Goal: Task Accomplishment & Management: Manage account settings

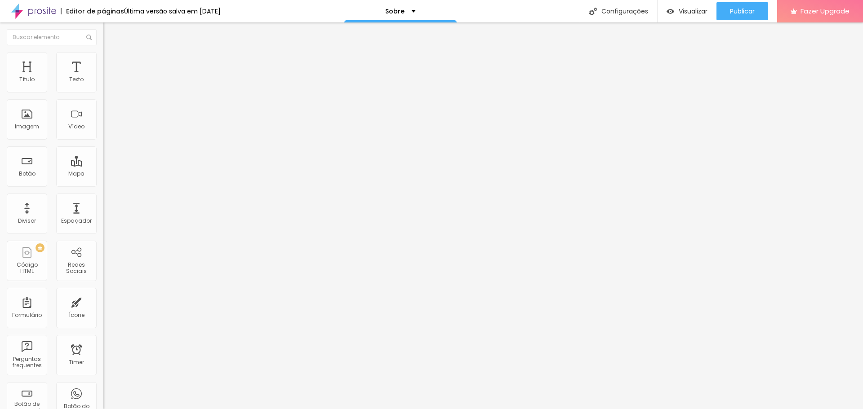
click at [103, 60] on li "Estilo" at bounding box center [154, 56] width 103 height 9
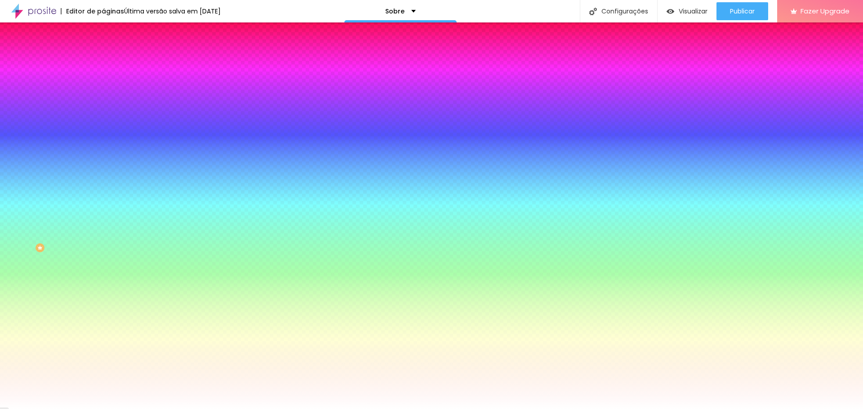
click at [103, 61] on li "Avançado" at bounding box center [154, 65] width 103 height 9
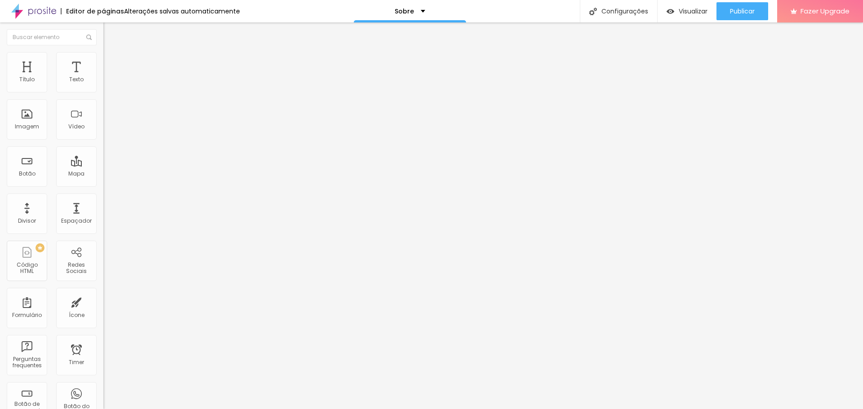
click at [103, 180] on input at bounding box center [164, 184] width 122 height 9
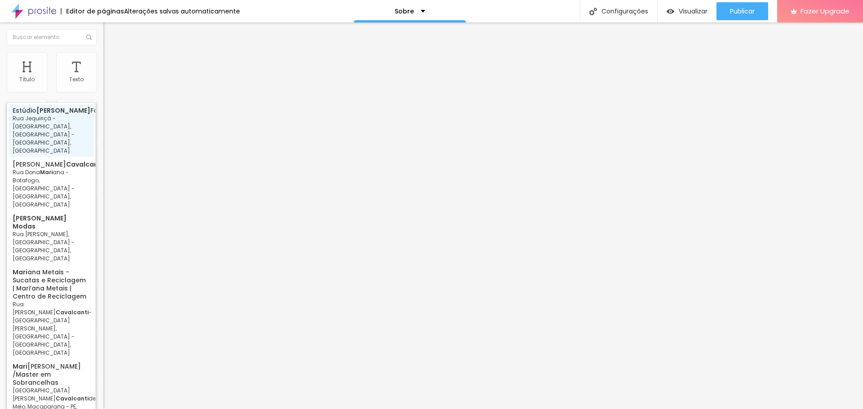
type input "Estúdio Mari Cavalcanti Fotografia - Rua Jequiriçá - Penha, Rio de Janeiro - RJ…"
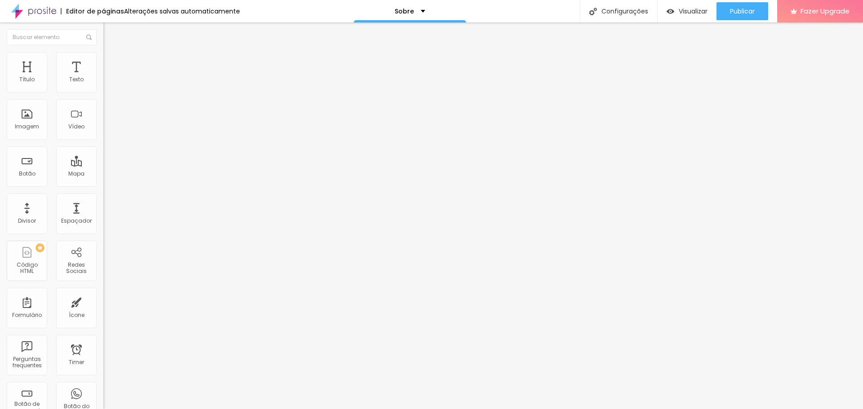
click at [103, 273] on div at bounding box center [154, 275] width 103 height 5
click at [103, 273] on div at bounding box center [154, 273] width 103 height 0
click at [103, 273] on div at bounding box center [154, 275] width 103 height 5
click at [103, 264] on div "Classificação" at bounding box center [154, 266] width 103 height 4
click at [103, 259] on div "Classificação" at bounding box center [154, 261] width 103 height 4
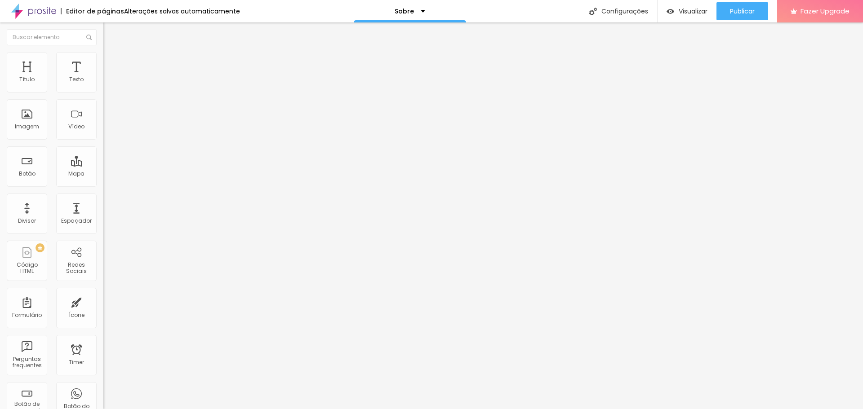
click at [103, 282] on div "Botão de avaliar" at bounding box center [154, 287] width 103 height 10
click at [103, 282] on div "Botão de avaliar" at bounding box center [154, 284] width 103 height 4
click at [103, 234] on div at bounding box center [154, 236] width 103 height 5
click at [103, 219] on div at bounding box center [154, 221] width 103 height 5
click at [103, 219] on div at bounding box center [154, 219] width 103 height 0
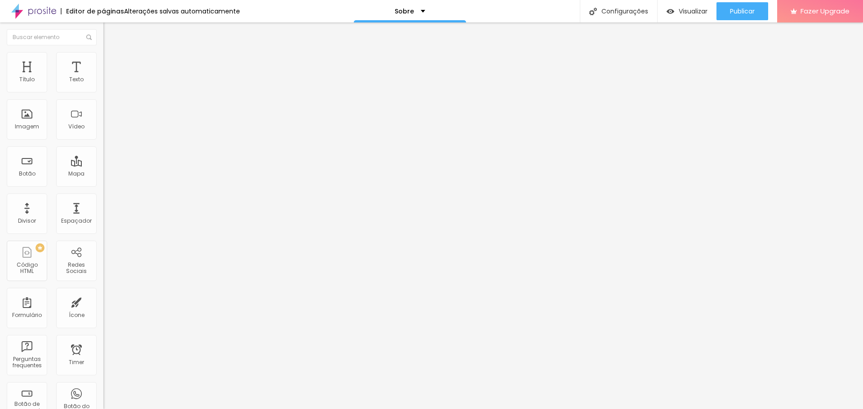
click at [103, 205] on img at bounding box center [105, 207] width 4 height 4
click at [103, 205] on div at bounding box center [154, 205] width 103 height 0
click at [103, 58] on li "Estilo" at bounding box center [154, 56] width 103 height 9
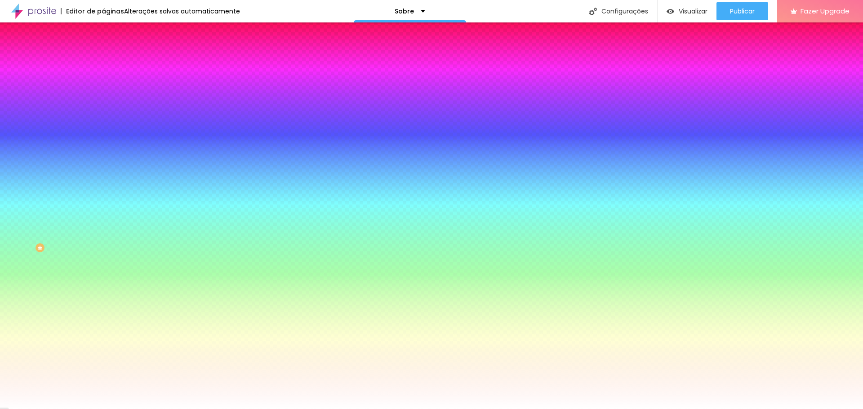
click at [107, 119] on img at bounding box center [109, 121] width 5 height 5
radio input "false"
click at [107, 119] on img at bounding box center [109, 121] width 5 height 5
radio input "false"
radio input "true"
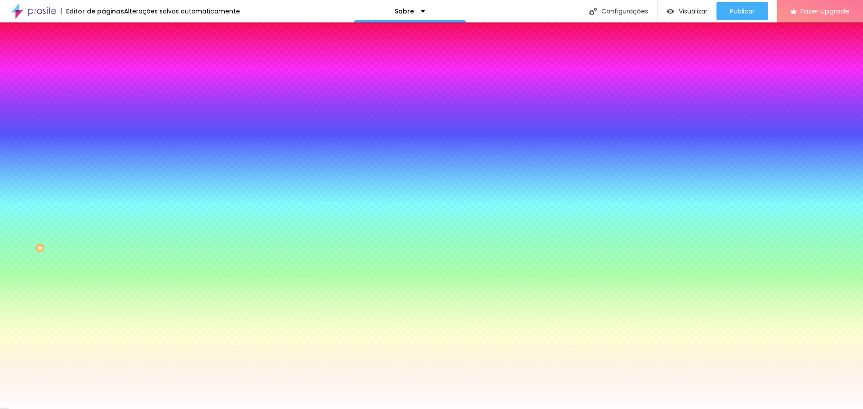
click at [107, 119] on img at bounding box center [109, 121] width 5 height 5
radio input "true"
radio input "false"
click at [107, 119] on img at bounding box center [109, 121] width 5 height 5
radio input "false"
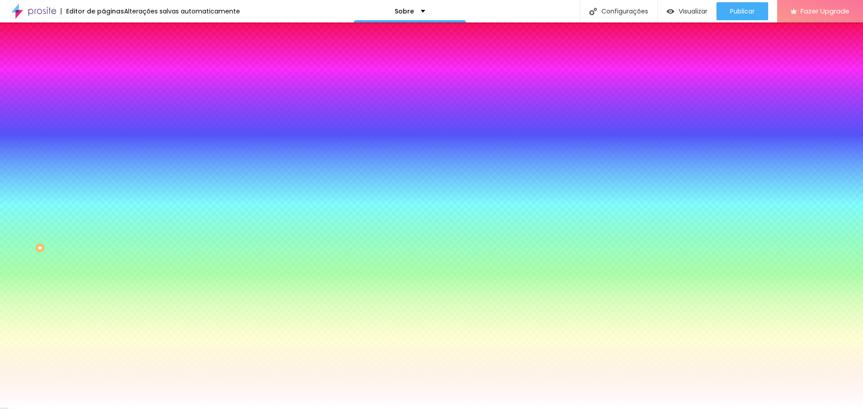
click at [107, 119] on img at bounding box center [109, 121] width 5 height 5
radio input "false"
radio input "true"
click at [107, 119] on img at bounding box center [109, 121] width 5 height 5
radio input "true"
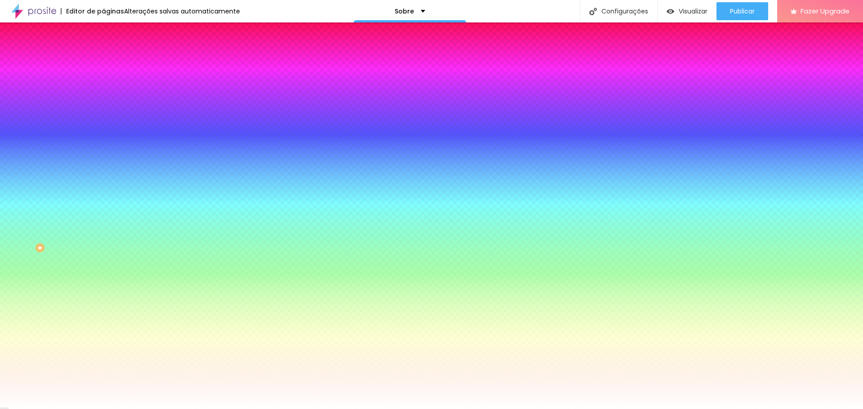
radio input "false"
click at [107, 119] on img at bounding box center [109, 121] width 5 height 5
radio input "false"
click at [107, 119] on img at bounding box center [109, 121] width 5 height 5
radio input "false"
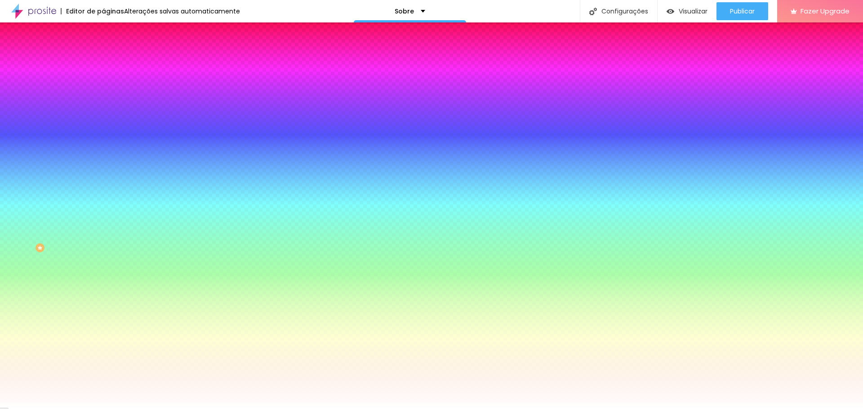
radio input "true"
click at [107, 119] on img at bounding box center [109, 121] width 5 height 5
radio input "true"
radio input "false"
click at [107, 119] on img at bounding box center [109, 121] width 5 height 5
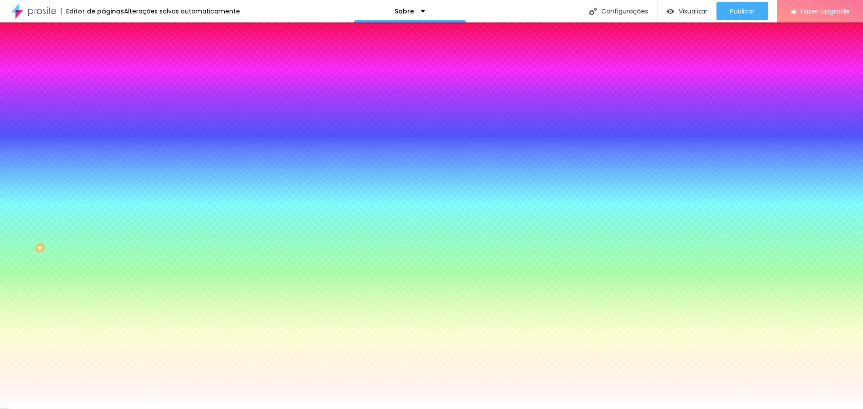
radio input "false"
click at [107, 119] on img at bounding box center [109, 121] width 5 height 5
radio input "false"
radio input "true"
click at [107, 119] on img at bounding box center [109, 121] width 5 height 5
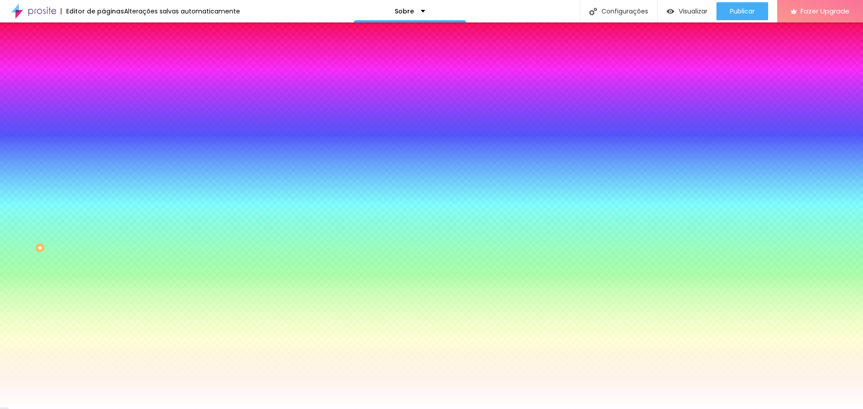
radio input "true"
radio input "false"
click at [107, 119] on img at bounding box center [109, 121] width 5 height 5
radio input "false"
click at [107, 119] on img at bounding box center [109, 121] width 5 height 5
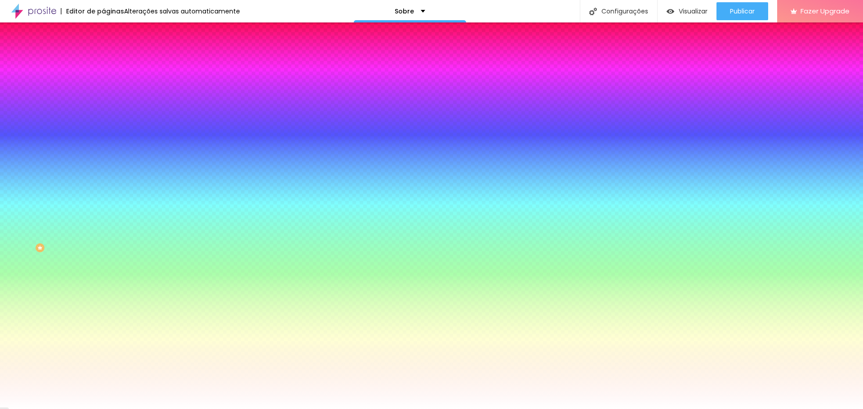
radio input "false"
radio input "true"
click at [107, 119] on img at bounding box center [109, 121] width 5 height 5
radio input "true"
radio input "false"
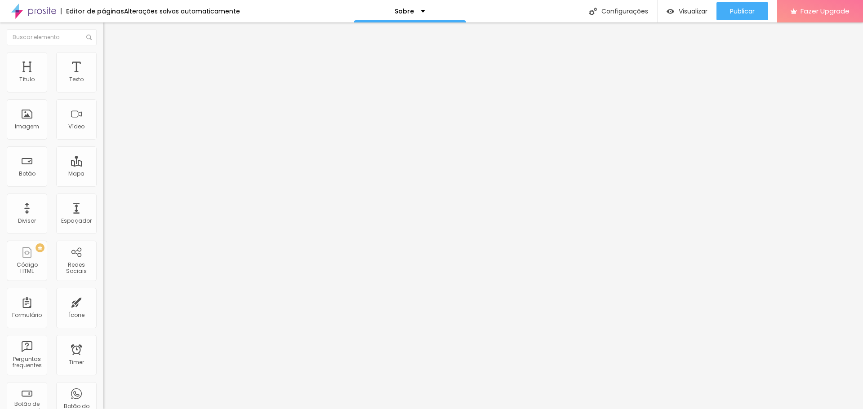
click at [103, 57] on img at bounding box center [107, 56] width 8 height 8
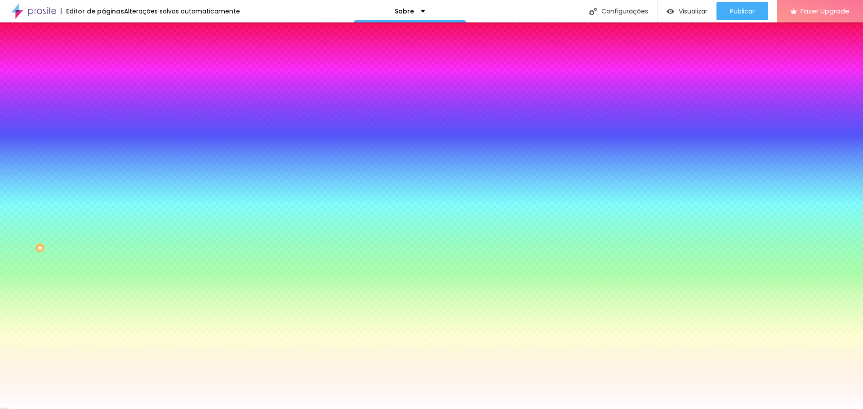
click at [107, 119] on img at bounding box center [109, 121] width 5 height 5
radio input "false"
click at [107, 119] on img at bounding box center [109, 121] width 5 height 5
radio input "false"
radio input "true"
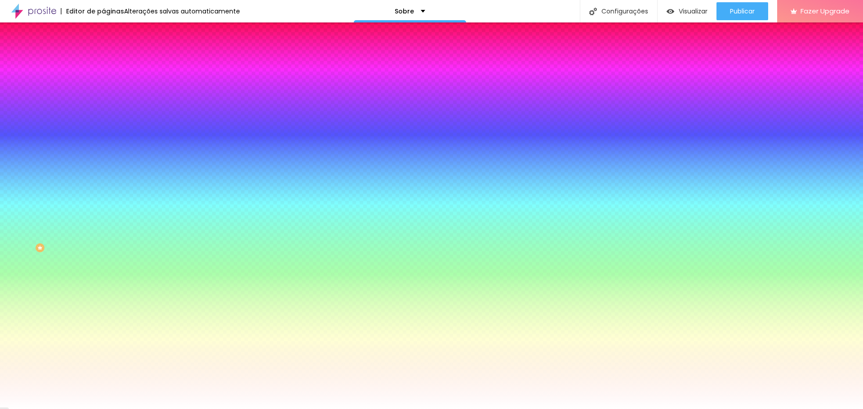
click at [103, 117] on button at bounding box center [109, 121] width 13 height 9
radio input "true"
radio input "false"
click at [107, 140] on icon "button" at bounding box center [110, 143] width 6 height 6
click at [103, 138] on div "Cor de fundo" at bounding box center [154, 135] width 103 height 5
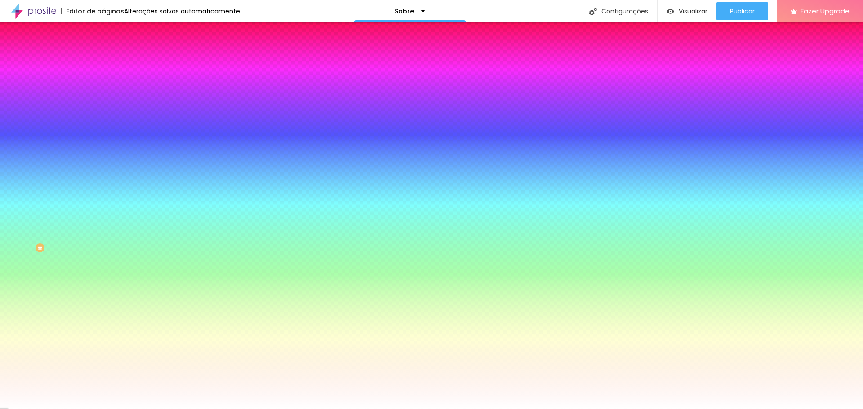
click at [103, 149] on input "#F4F3F4" at bounding box center [157, 153] width 108 height 9
click at [103, 136] on div "Cor de fundo" at bounding box center [154, 135] width 103 height 5
click at [103, 158] on div "Cor da fonte" at bounding box center [154, 160] width 103 height 5
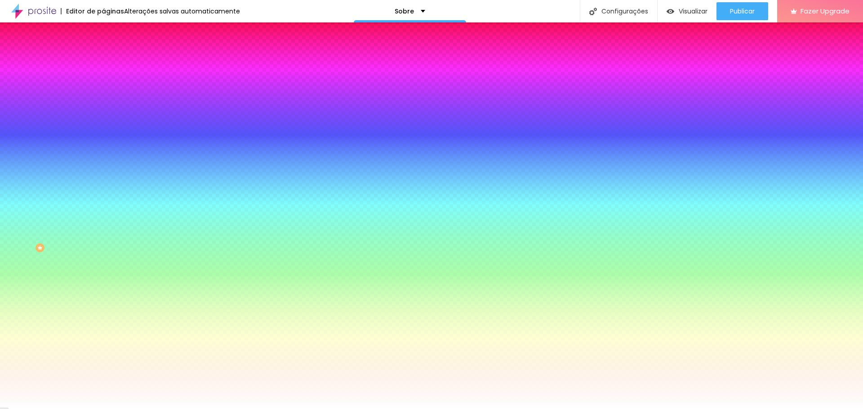
click at [103, 158] on div "Cor da fonte" at bounding box center [154, 160] width 103 height 5
click at [103, 174] on div at bounding box center [154, 174] width 103 height 0
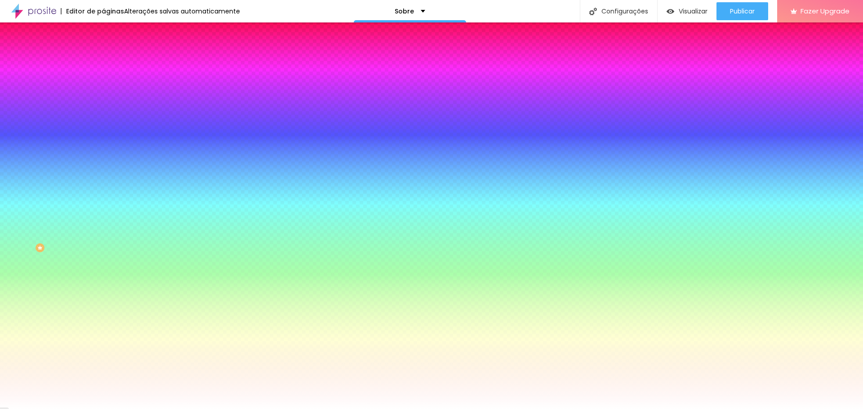
click at [103, 174] on div at bounding box center [154, 174] width 103 height 0
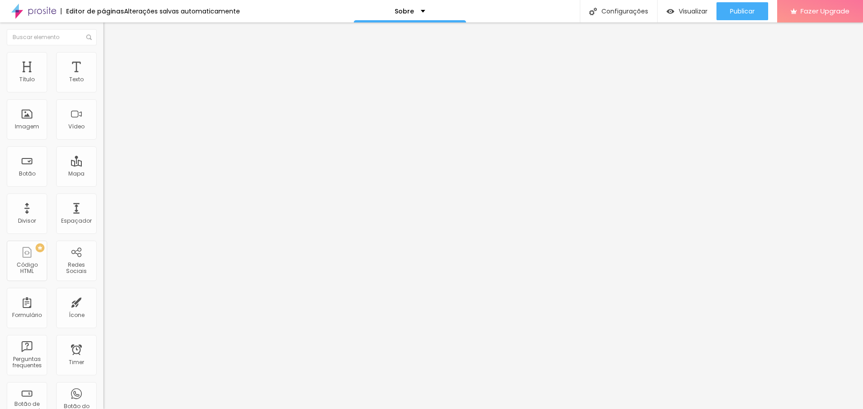
scroll to position [150, 0]
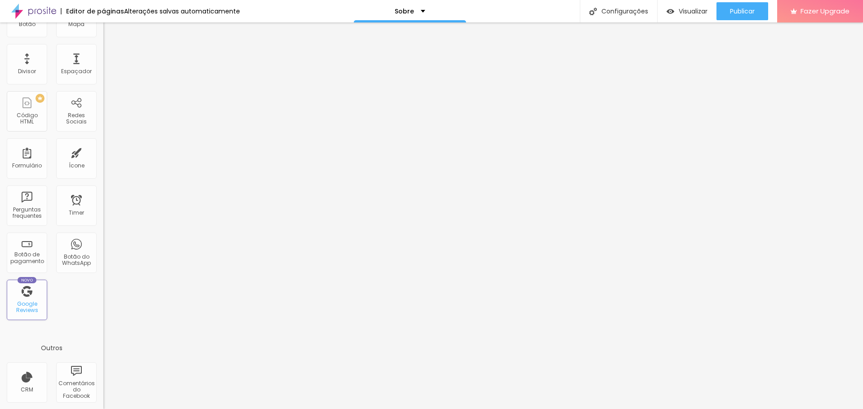
click at [28, 298] on div "Novo Google Reviews" at bounding box center [27, 300] width 40 height 40
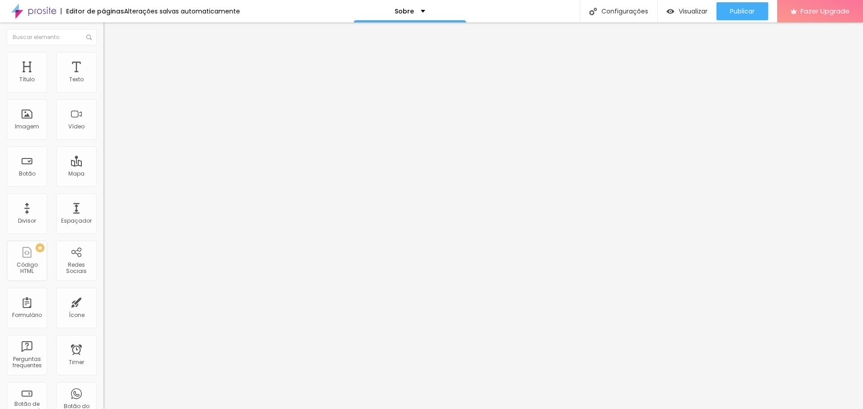
click at [103, 59] on li "Estilo" at bounding box center [154, 56] width 103 height 9
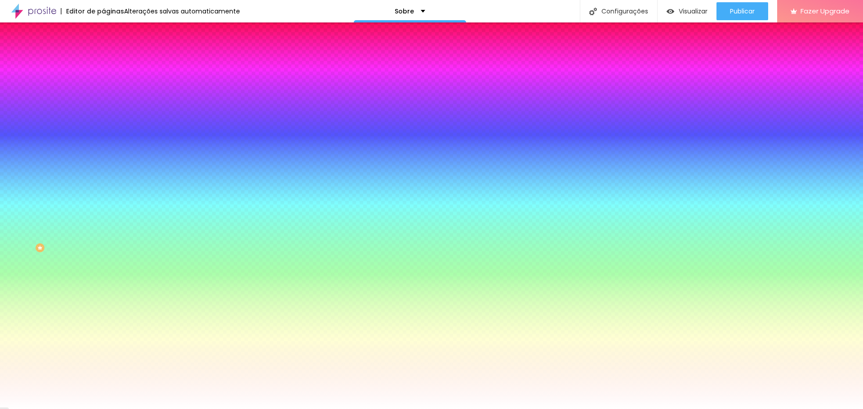
click at [103, 61] on li "Avançado" at bounding box center [154, 65] width 103 height 9
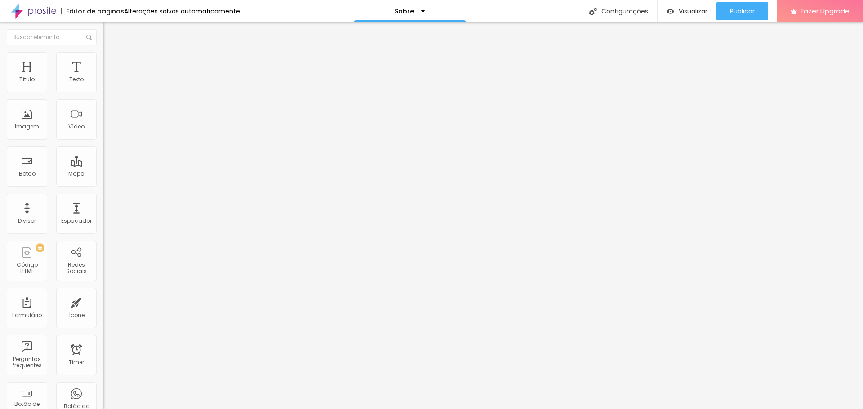
type input "2"
type input "3"
type input "7"
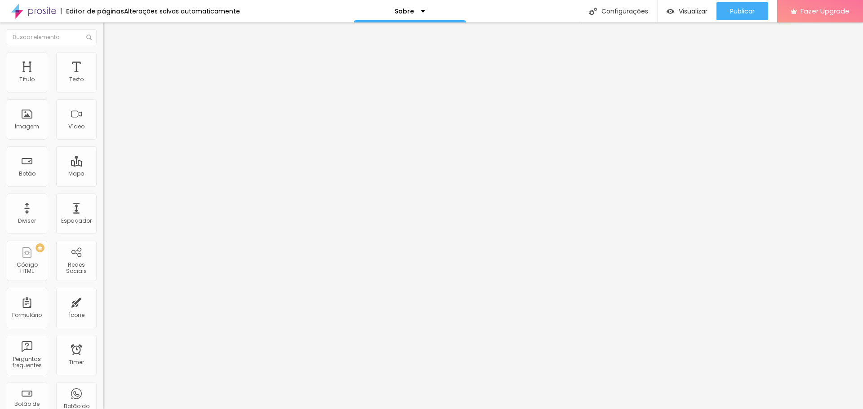
type input "7"
type input "8"
type input "11"
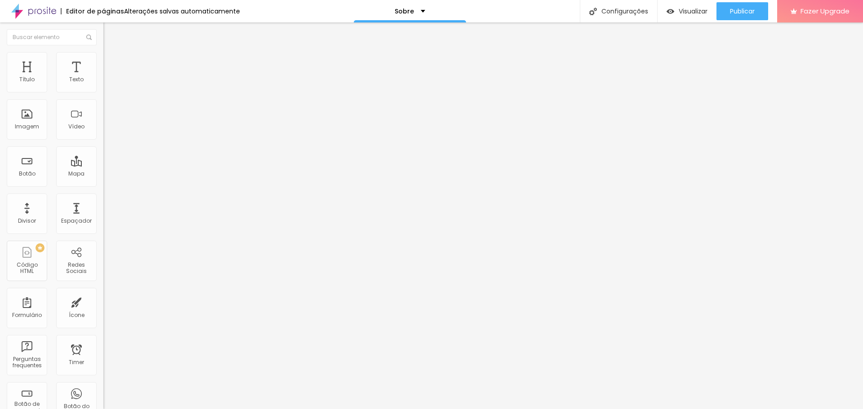
type input "14"
type input "18"
type input "22"
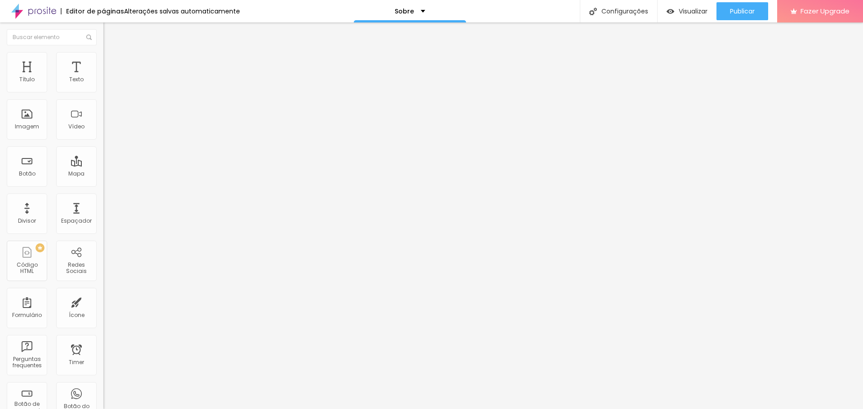
type input "22"
type input "27"
type input "31"
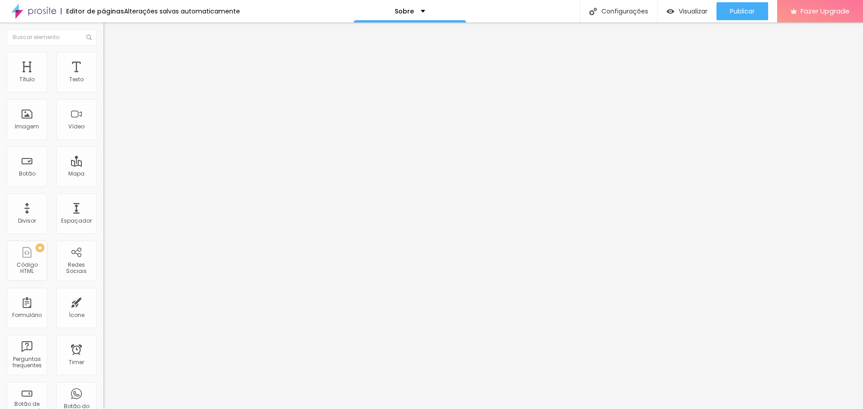
type input "34"
type input "36"
type input "37"
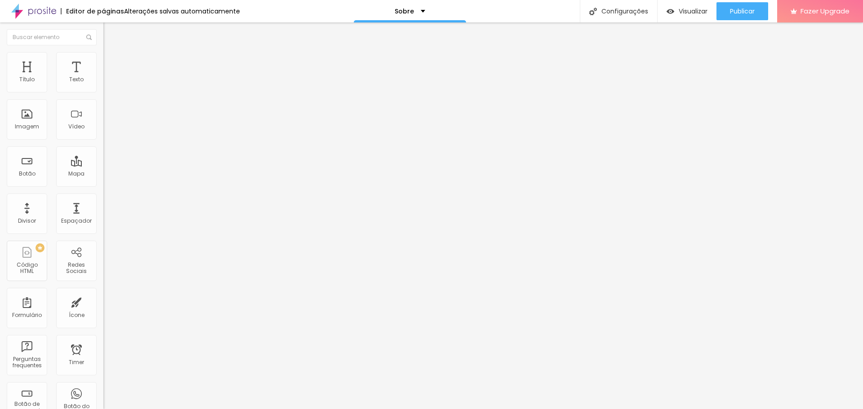
type input "37"
type input "40"
type input "42"
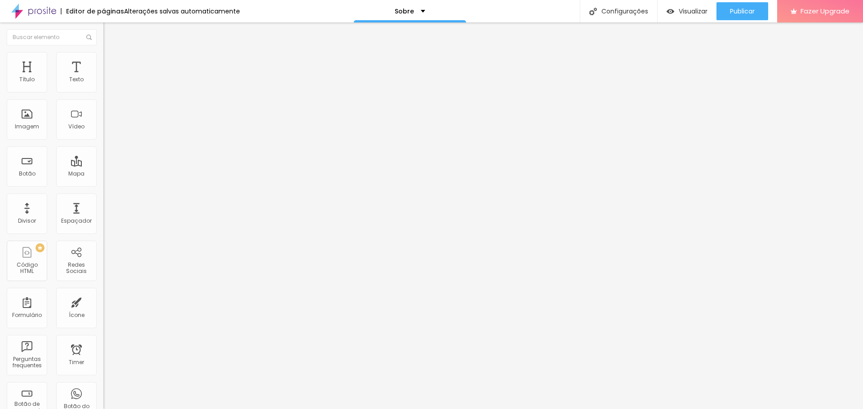
type input "44"
type input "45"
type input "48"
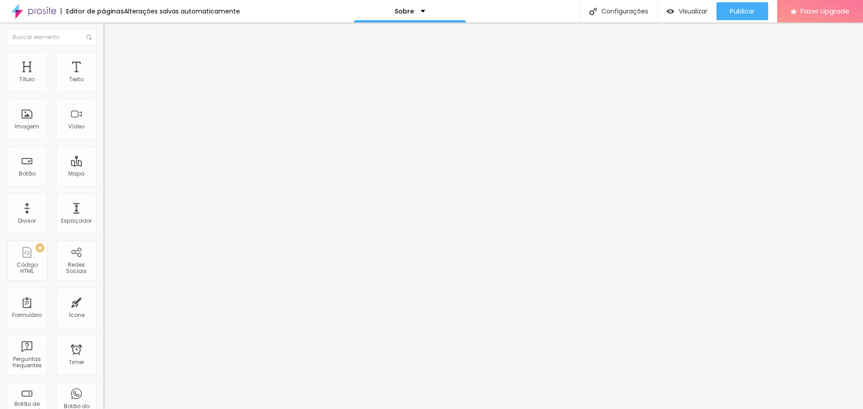
type input "48"
type input "49"
type input "52"
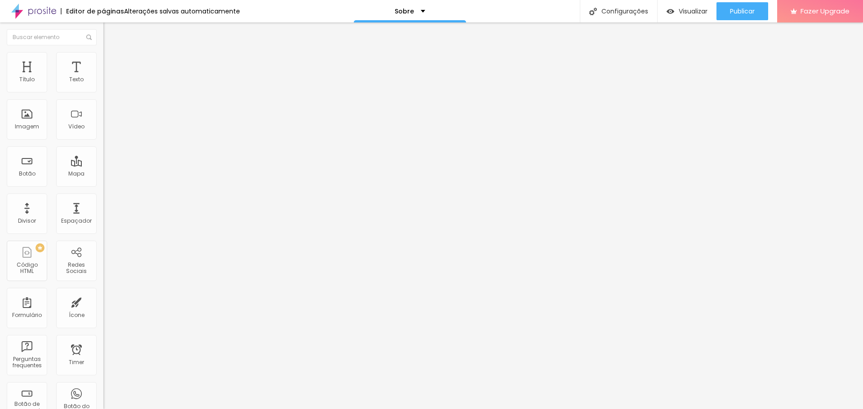
type input "54"
type input "55"
type input "56"
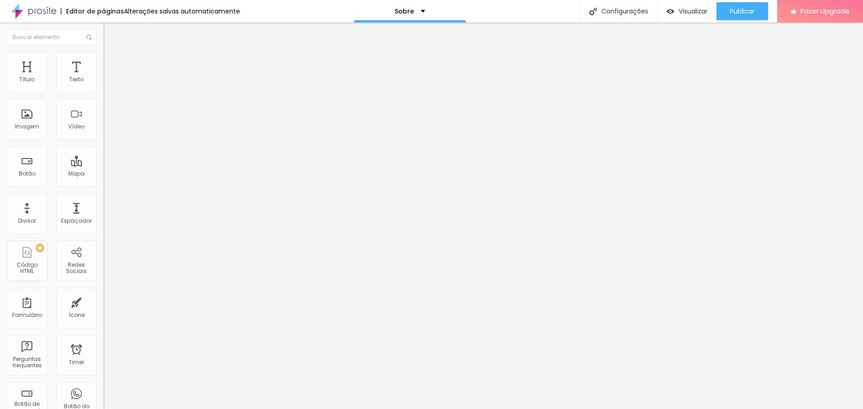
type input "56"
type input "57"
type input "58"
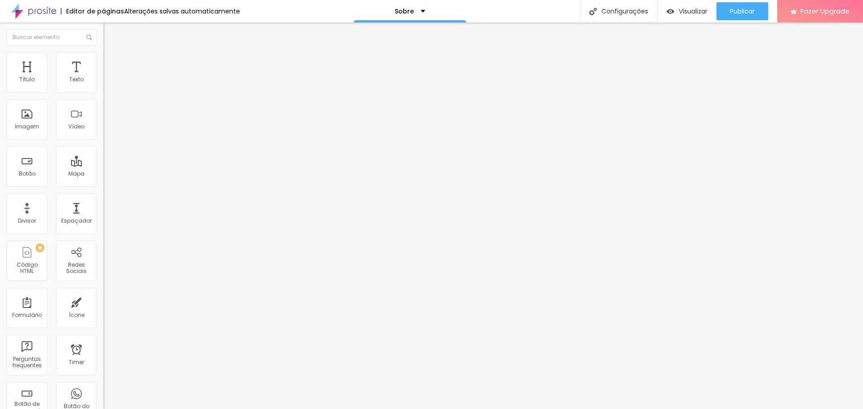
type input "60"
type input "64"
type input "68"
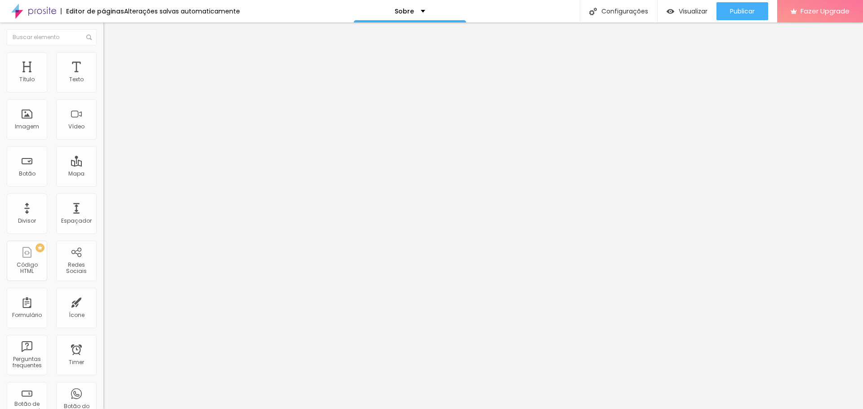
type input "68"
type input "72"
type input "76"
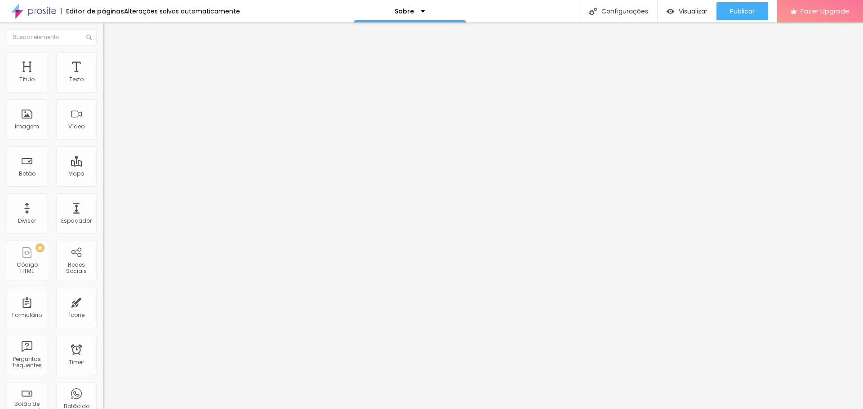
type input "81"
type input "86"
type input "91"
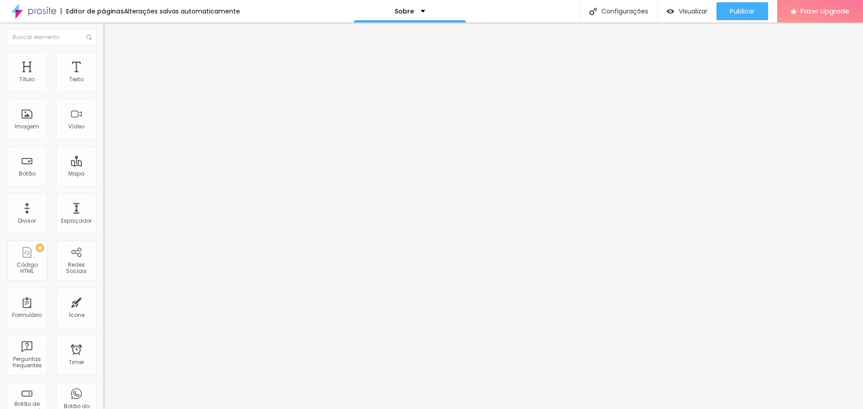
type input "91"
type input "95"
type input "99"
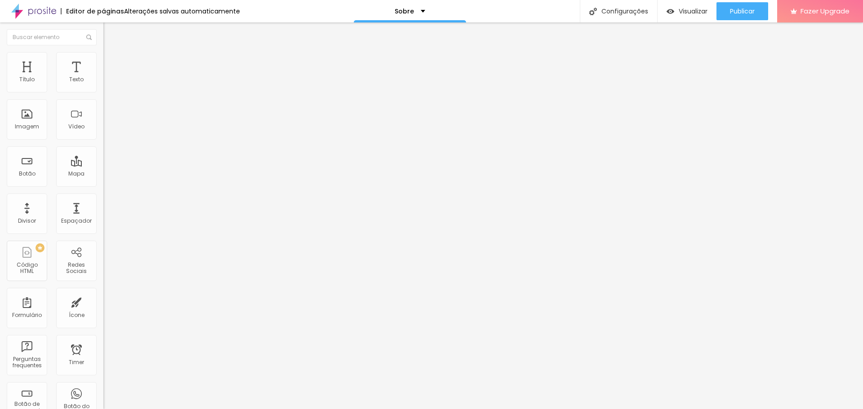
type input "100"
type input "98"
type input "90"
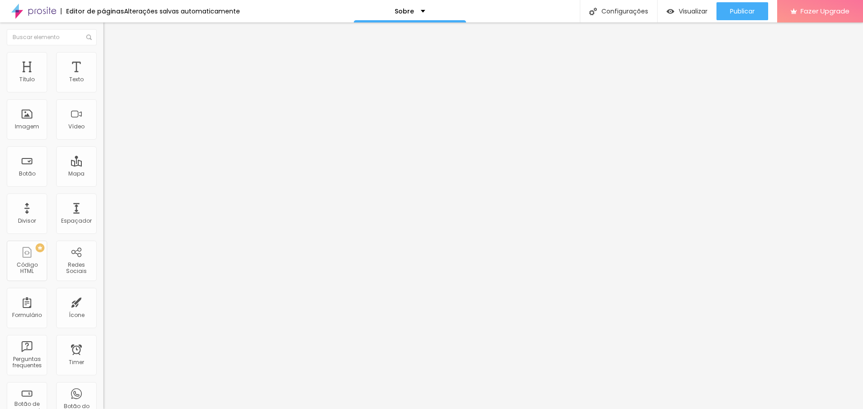
type input "90"
type input "81"
type input "70"
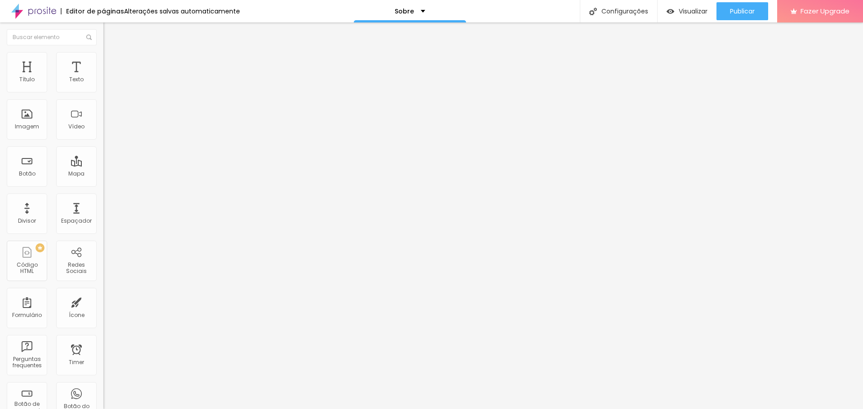
type input "58"
type input "47"
type input "36"
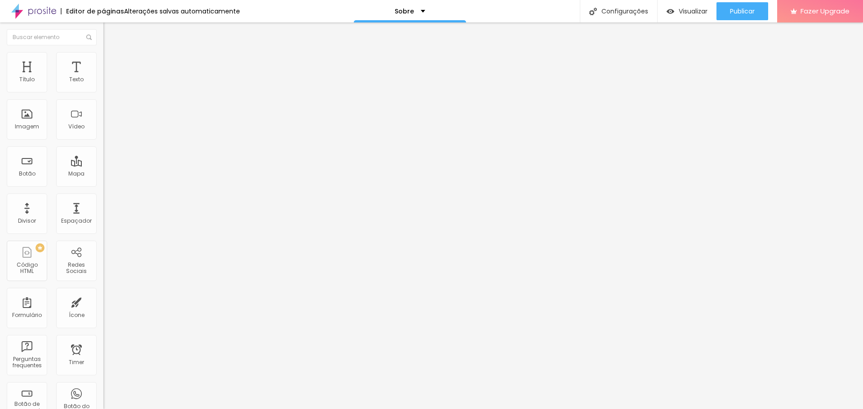
type input "36"
type input "27"
type input "20"
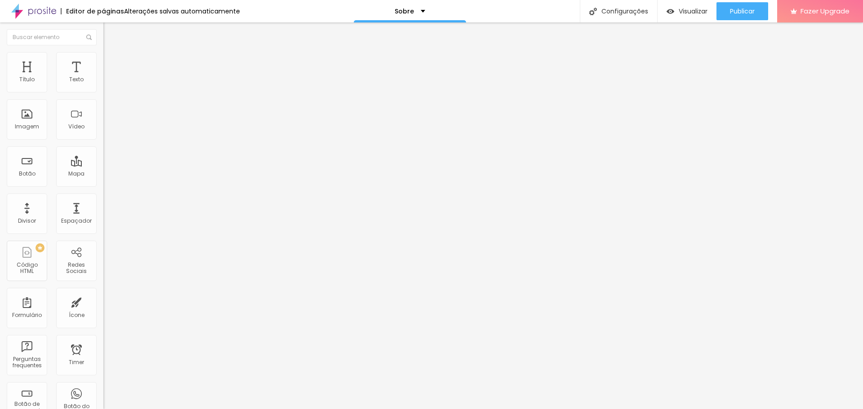
type input "11"
type input "3"
type input "0"
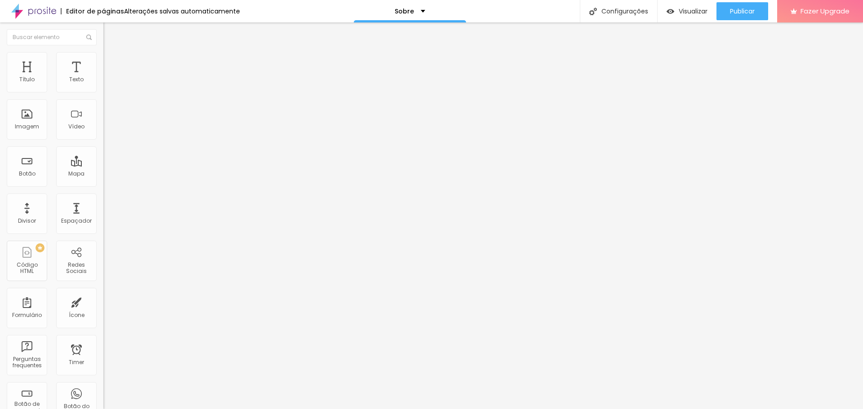
type input "0"
type input "21"
type input "57"
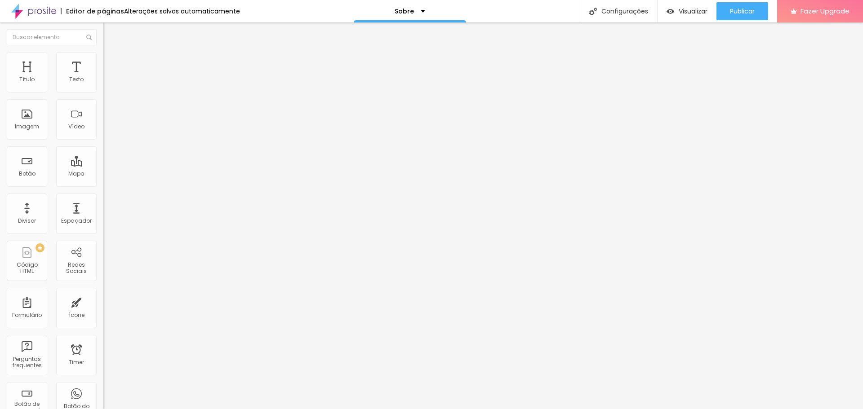
type input "92"
type input "100"
type input "91"
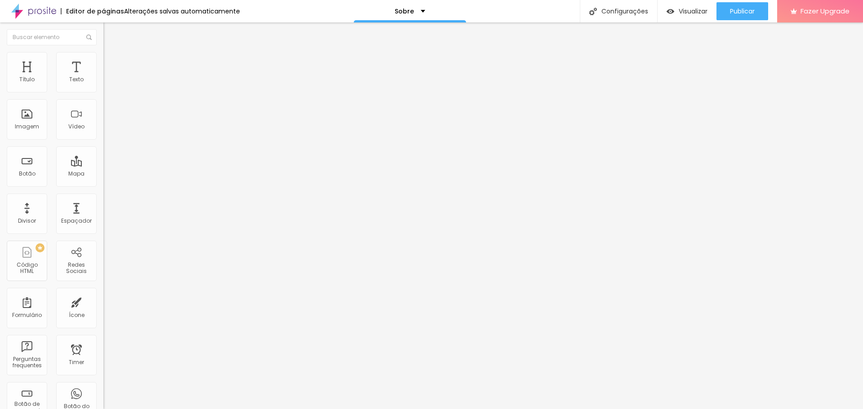
type input "91"
type input "63"
type input "42"
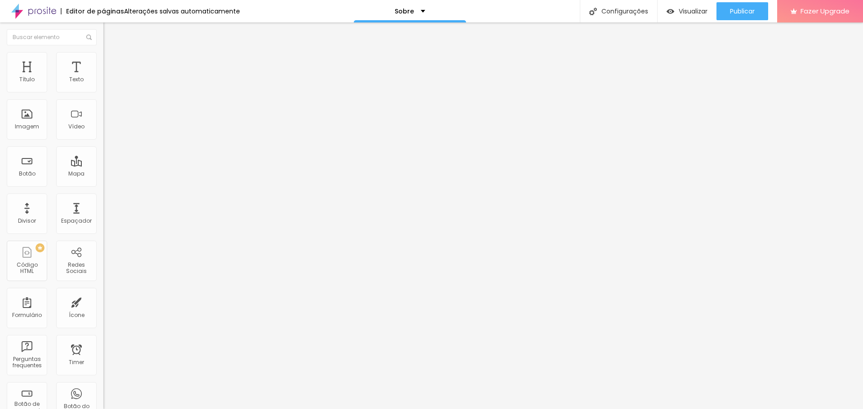
type input "24"
type input "11"
type input "2"
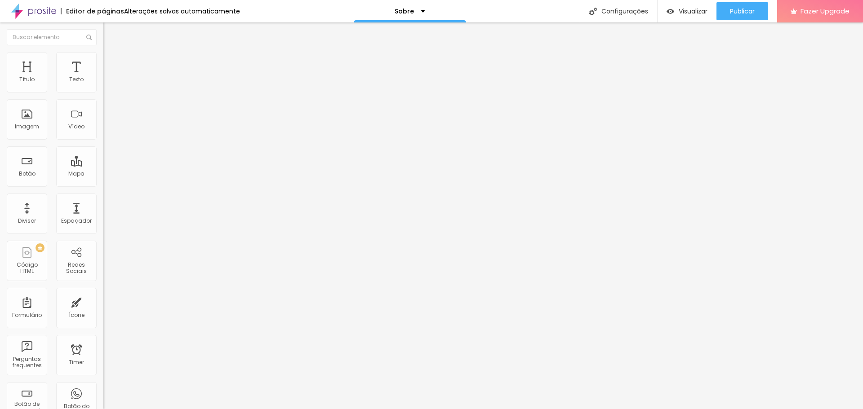
type input "2"
type input "0"
drag, startPoint x: 22, startPoint y: 87, endPoint x: 0, endPoint y: 86, distance: 22.0
click at [103, 174] on input "range" at bounding box center [132, 177] width 58 height 7
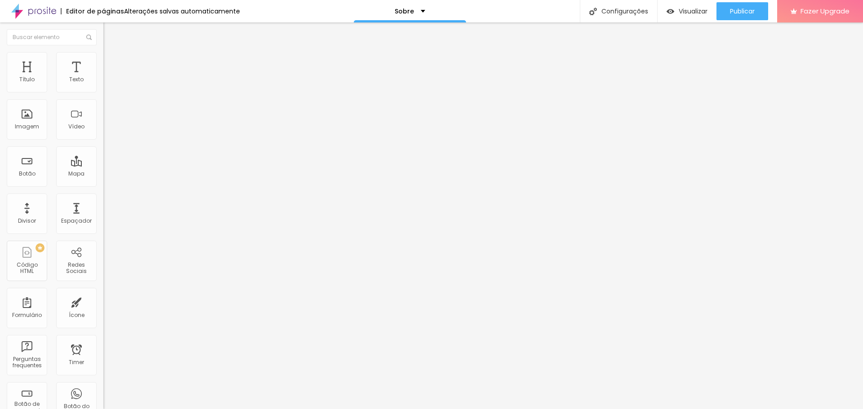
type input "1"
type input "2"
type input "3"
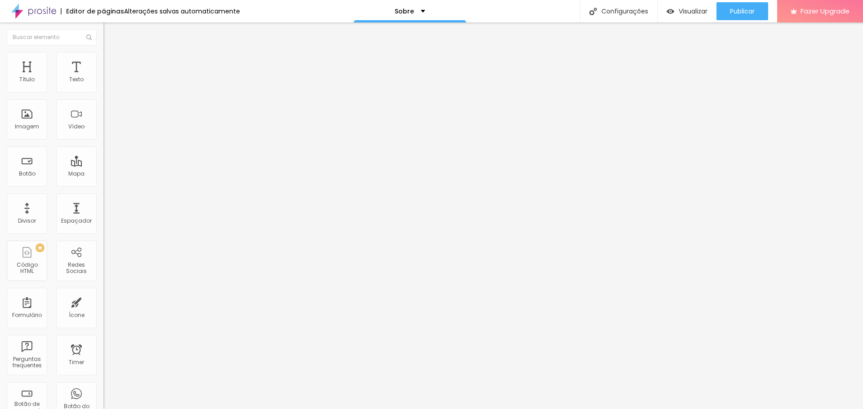
type input "3"
type input "4"
type input "5"
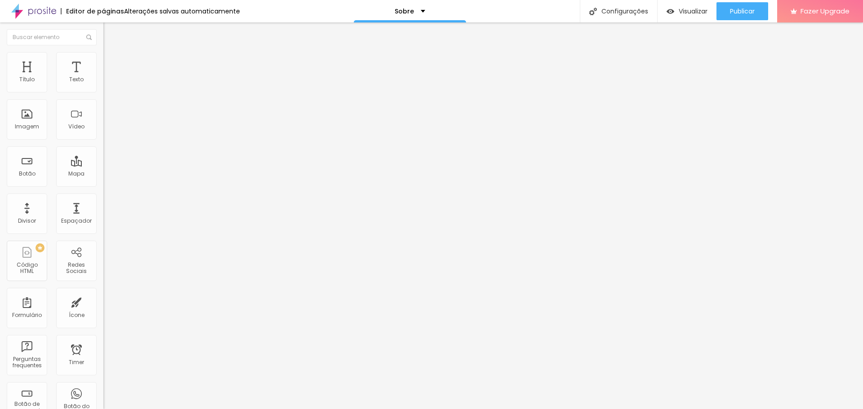
type input "6"
type input "7"
type input "8"
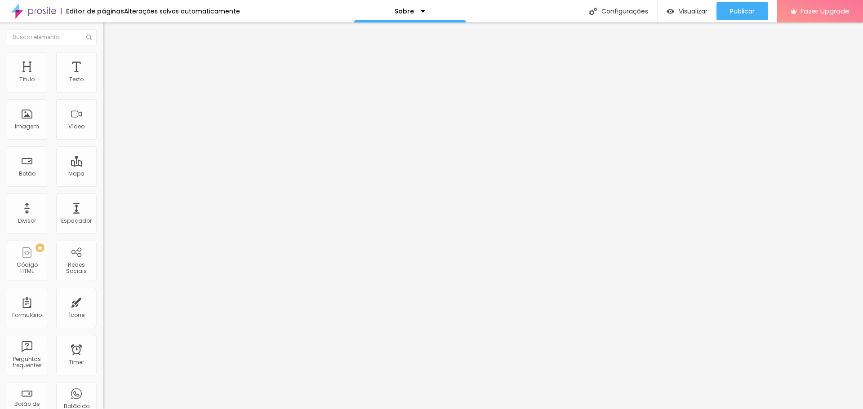
type input "8"
type input "10"
type input "12"
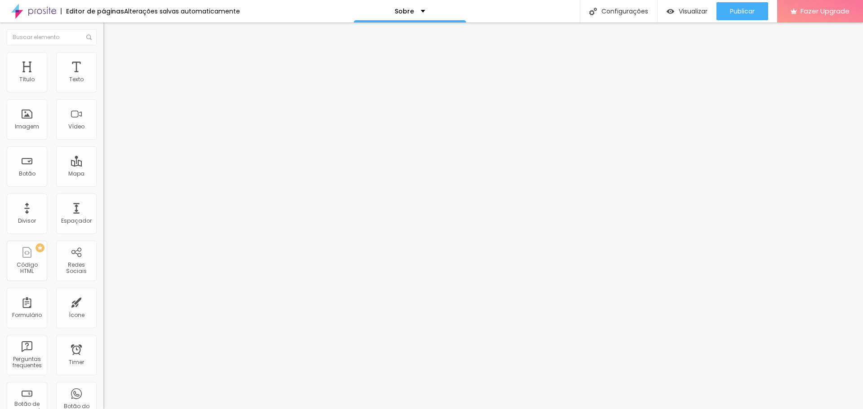
type input "14"
type input "16"
type input "18"
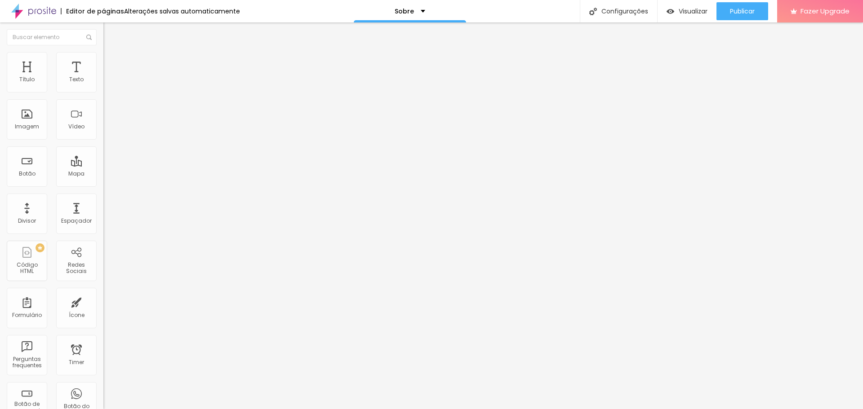
type input "18"
type input "21"
type input "24"
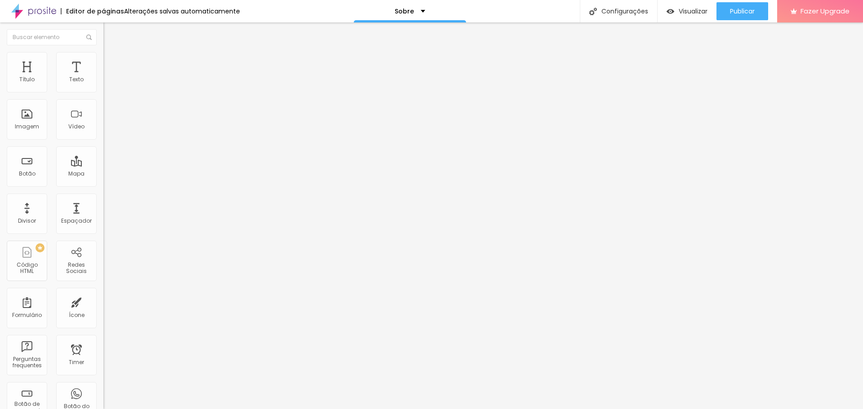
type input "27"
type input "31"
type input "35"
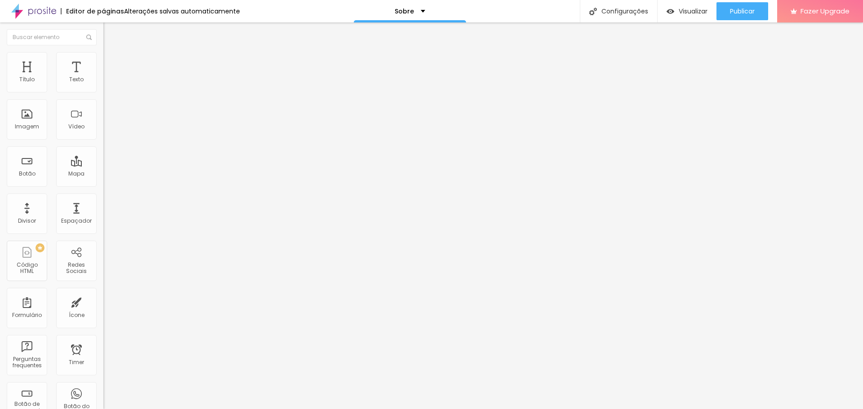
type input "35"
type input "39"
type input "48"
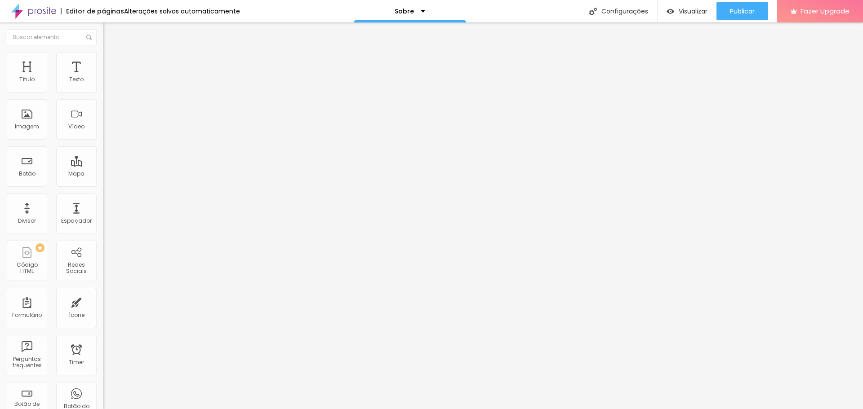
type input "54"
type input "63"
type input "69"
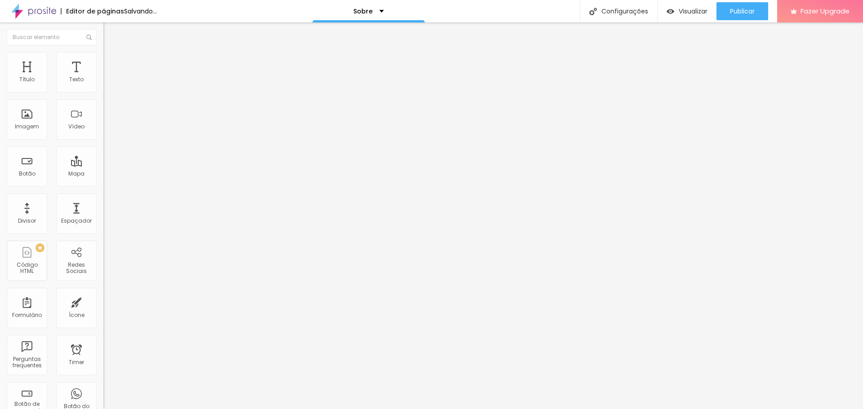
type input "69"
type input "77"
type input "86"
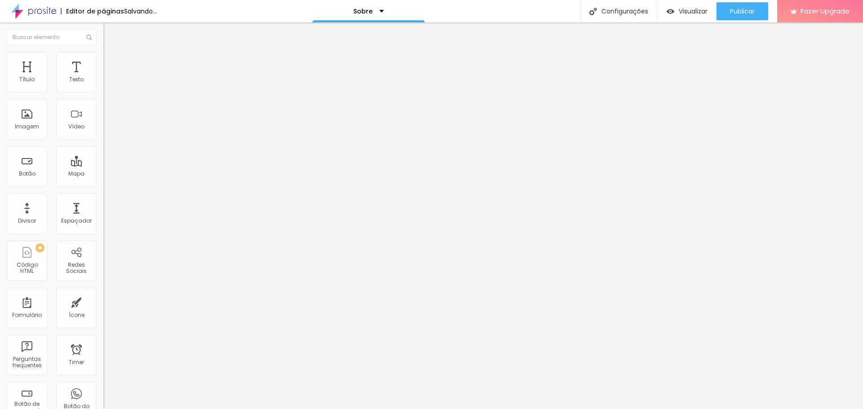
type input "89"
drag, startPoint x: 19, startPoint y: 107, endPoint x: 1, endPoint y: 108, distance: 17.6
click at [103, 302] on input "range" at bounding box center [132, 305] width 58 height 7
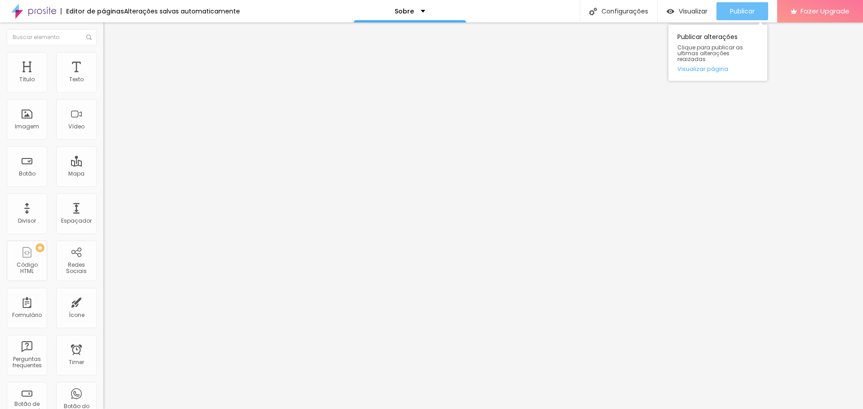
click at [735, 13] on span "Publicar" at bounding box center [742, 11] width 25 height 7
click at [685, 12] on span "Visualizar" at bounding box center [693, 11] width 29 height 7
click at [111, 62] on span "Estilo" at bounding box center [118, 58] width 14 height 8
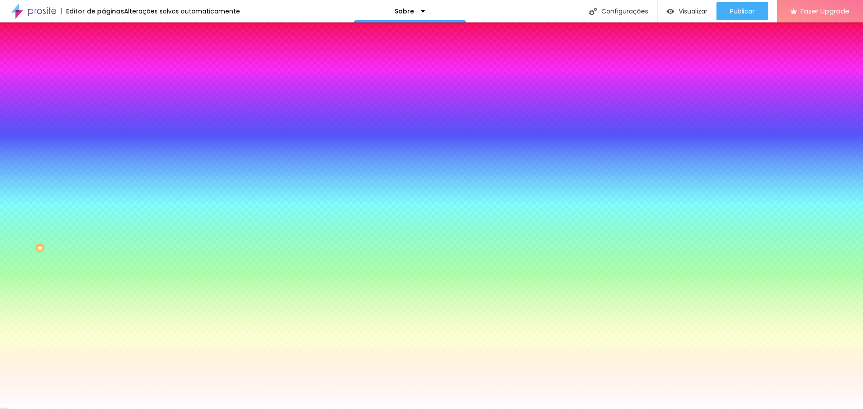
click at [107, 119] on img at bounding box center [109, 121] width 5 height 5
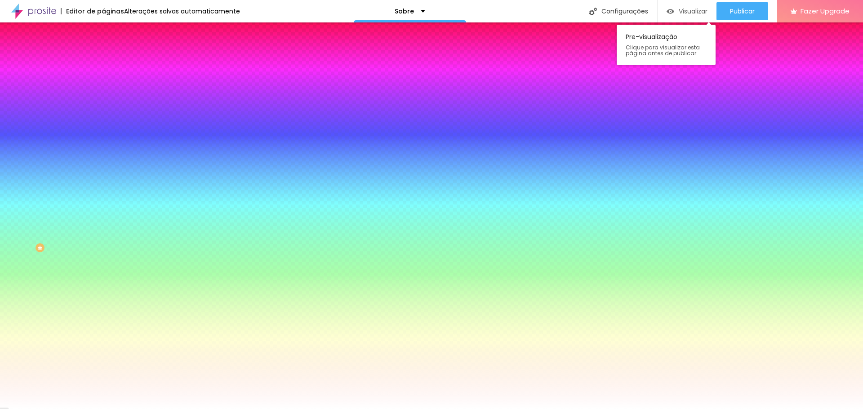
click at [681, 9] on span "Visualizar" at bounding box center [693, 11] width 29 height 7
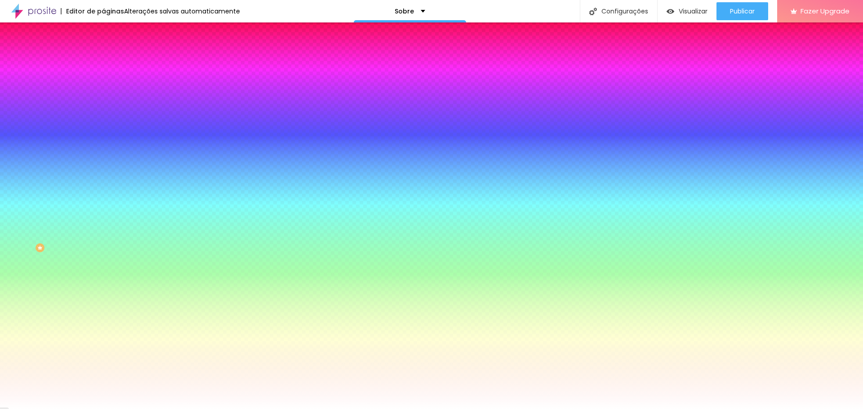
click at [103, 117] on button at bounding box center [109, 121] width 13 height 9
click at [111, 63] on span "Avançado" at bounding box center [126, 67] width 30 height 8
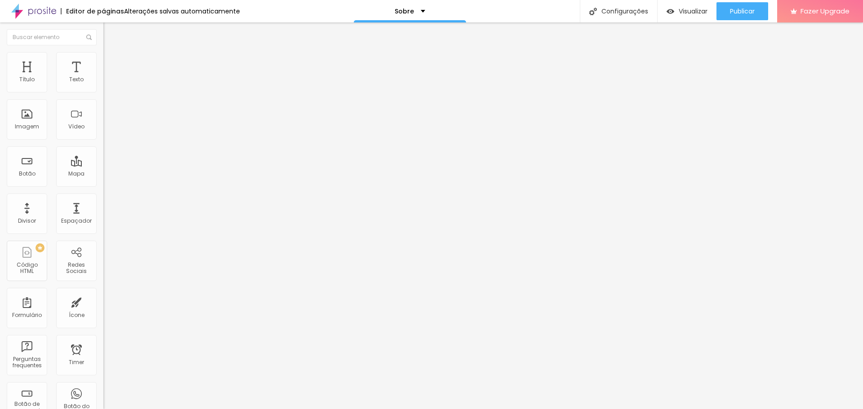
click at [103, 52] on li "Conteúdo" at bounding box center [154, 47] width 103 height 9
click at [103, 268] on div at bounding box center [154, 268] width 103 height 0
click at [103, 268] on img at bounding box center [105, 270] width 4 height 4
click at [103, 254] on div at bounding box center [154, 254] width 103 height 0
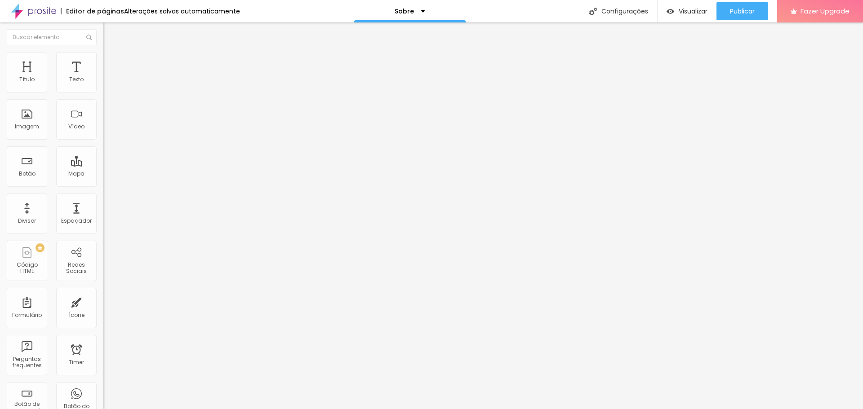
click at [103, 254] on div at bounding box center [154, 254] width 103 height 0
click at [742, 12] on span "Publicar" at bounding box center [742, 11] width 25 height 7
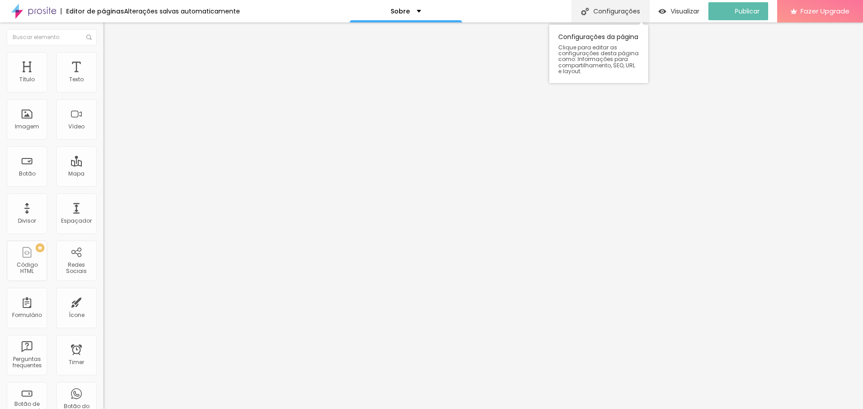
click at [613, 8] on div "Configurações" at bounding box center [610, 11] width 77 height 22
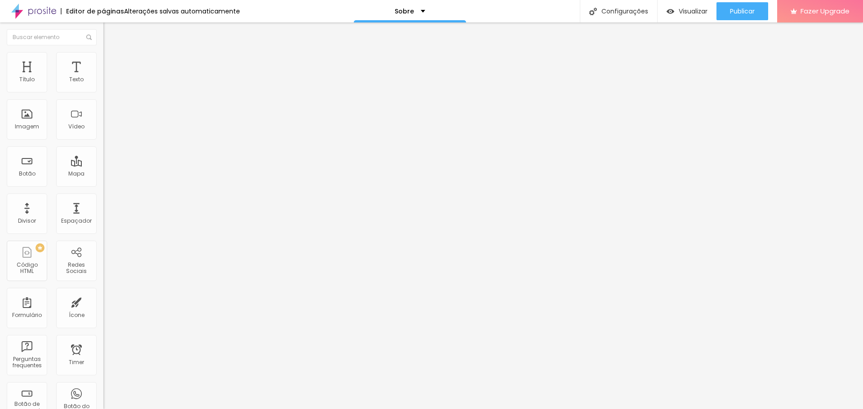
click at [420, 9] on div "Sobre" at bounding box center [410, 11] width 31 height 6
click at [412, 48] on span "Adicionar nova página" at bounding box center [391, 42] width 75 height 9
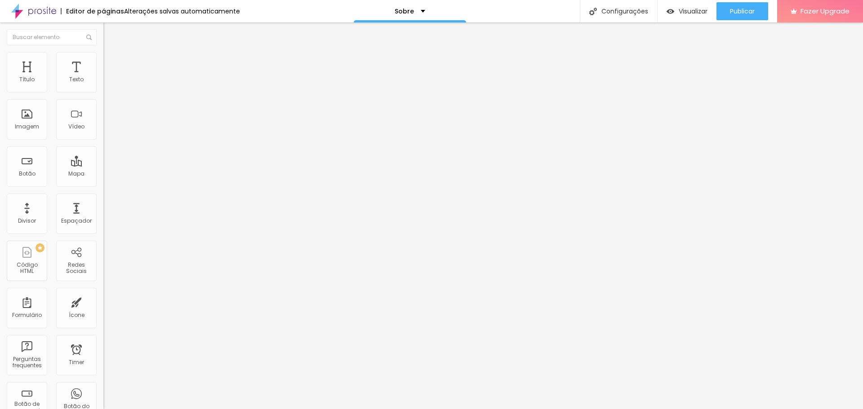
click at [24, 171] on div "Botão" at bounding box center [27, 174] width 17 height 6
click at [27, 167] on div "Botão" at bounding box center [27, 167] width 40 height 40
click at [28, 167] on div "Botão" at bounding box center [27, 167] width 40 height 40
click at [103, 85] on input "Click me" at bounding box center [157, 80] width 108 height 9
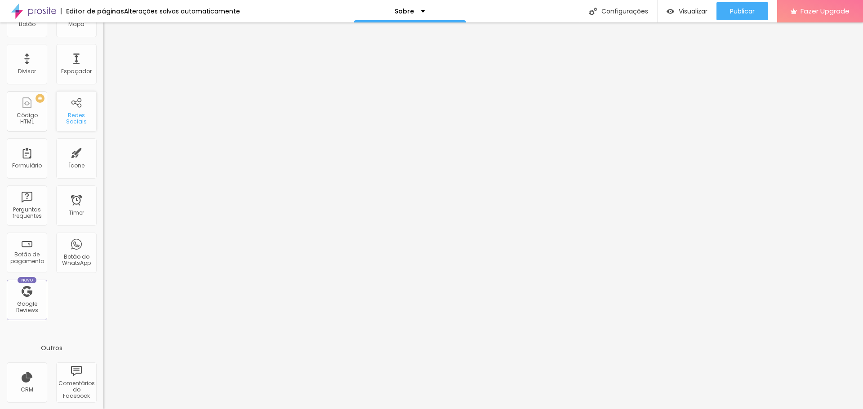
scroll to position [197, 0]
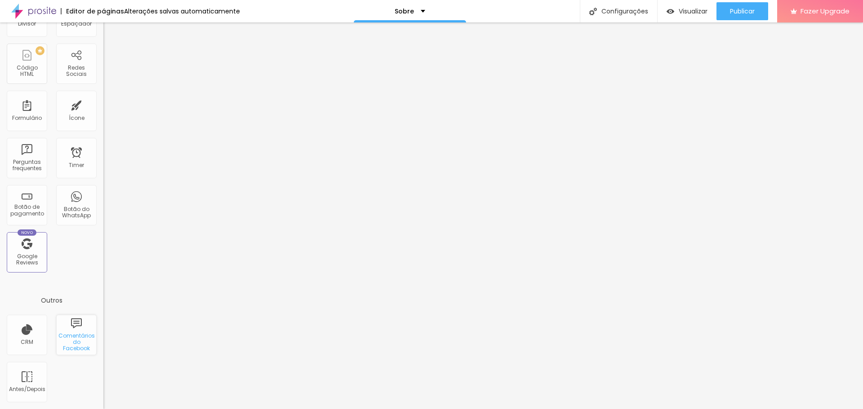
click at [69, 336] on div "Comentários do Facebook" at bounding box center [76, 342] width 36 height 19
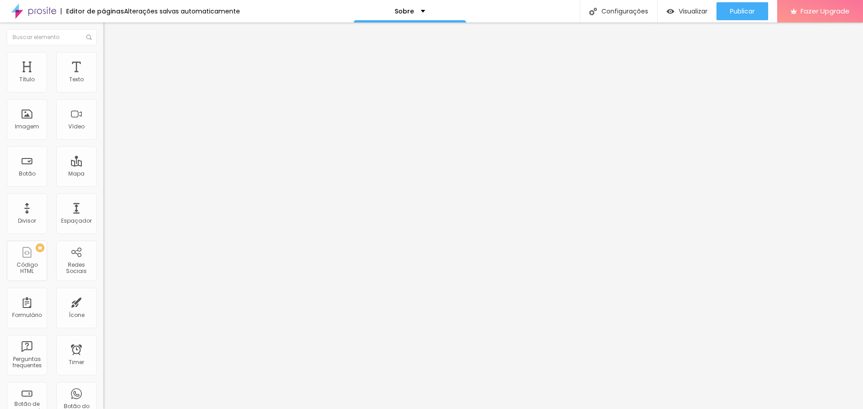
click at [111, 69] on span "Avançado" at bounding box center [126, 66] width 30 height 8
click at [103, 59] on li "Conteúdo" at bounding box center [154, 54] width 103 height 9
click at [103, 80] on span "Claro" at bounding box center [110, 76] width 15 height 8
click at [103, 94] on span "Escuro" at bounding box center [112, 90] width 18 height 8
click at [103, 85] on span "Claro" at bounding box center [110, 82] width 15 height 8
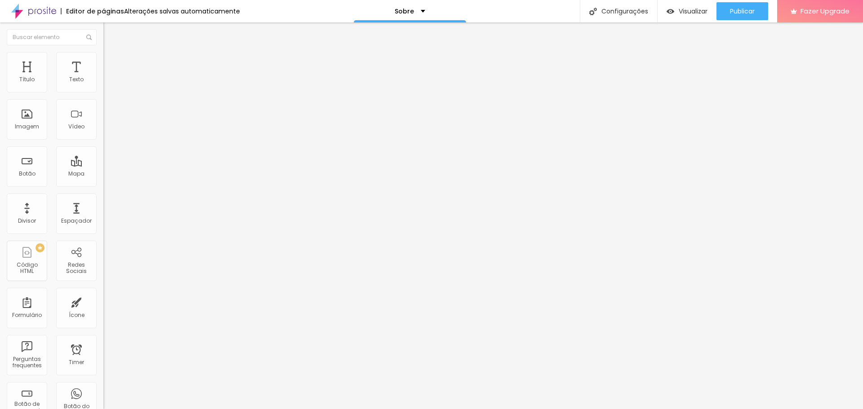
click at [103, 94] on span "Escuro" at bounding box center [112, 90] width 18 height 8
click at [103, 105] on span "Principais" at bounding box center [116, 101] width 27 height 8
click at [103, 119] on span "Mais recentes" at bounding box center [122, 115] width 38 height 8
click at [103, 68] on li "Avançado" at bounding box center [154, 63] width 103 height 9
click at [110, 38] on div "Editar Comentários do Facebook" at bounding box center [155, 36] width 90 height 14
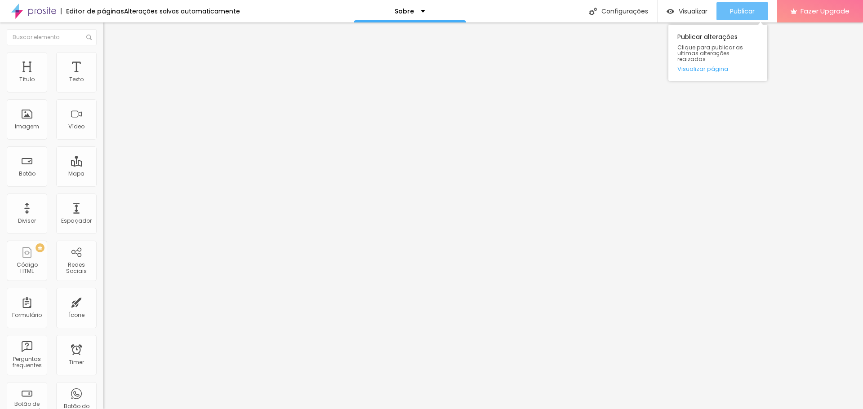
click at [738, 14] on span "Publicar" at bounding box center [742, 11] width 25 height 7
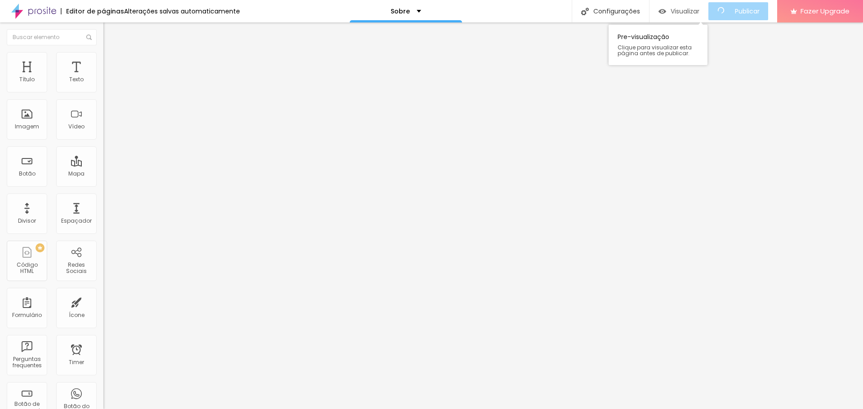
click at [694, 8] on span "Visualizar" at bounding box center [685, 11] width 29 height 7
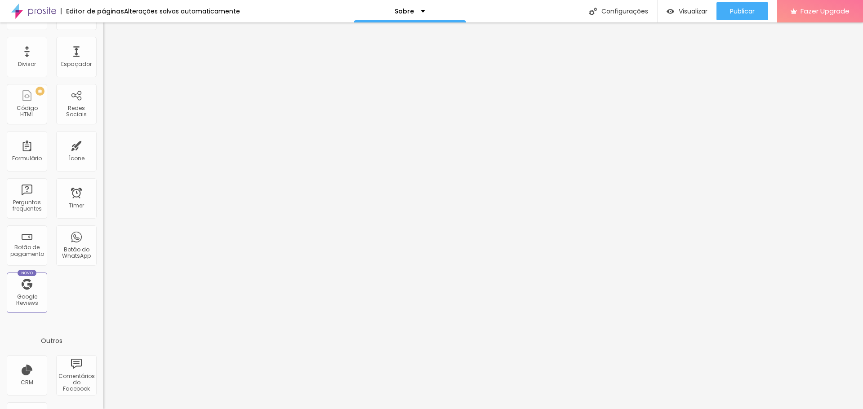
scroll to position [154, 0]
click at [732, 9] on span "Publicar" at bounding box center [742, 11] width 25 height 7
click at [419, 12] on div "Sobre" at bounding box center [406, 11] width 31 height 6
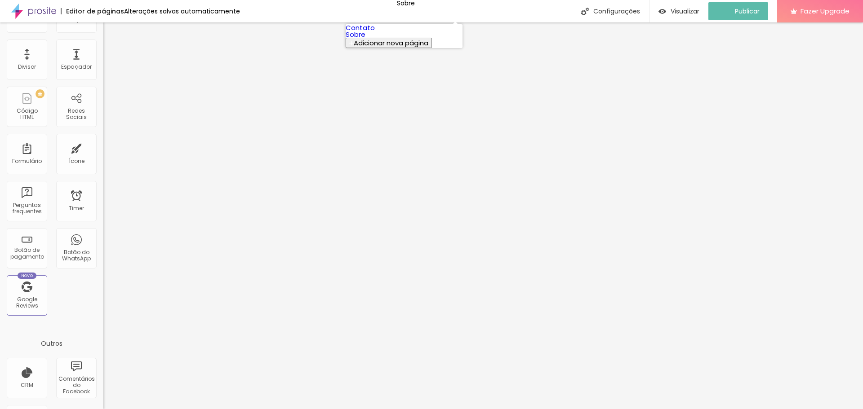
click at [375, 32] on link "Contato" at bounding box center [360, 27] width 29 height 9
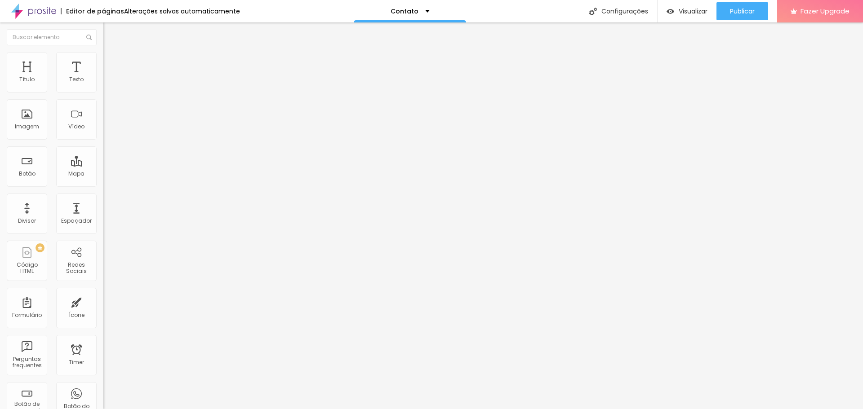
click at [111, 69] on span "Estilo" at bounding box center [118, 66] width 14 height 8
click at [103, 147] on button at bounding box center [109, 151] width 13 height 9
radio input "false"
click at [103, 147] on button at bounding box center [109, 151] width 13 height 9
radio input "false"
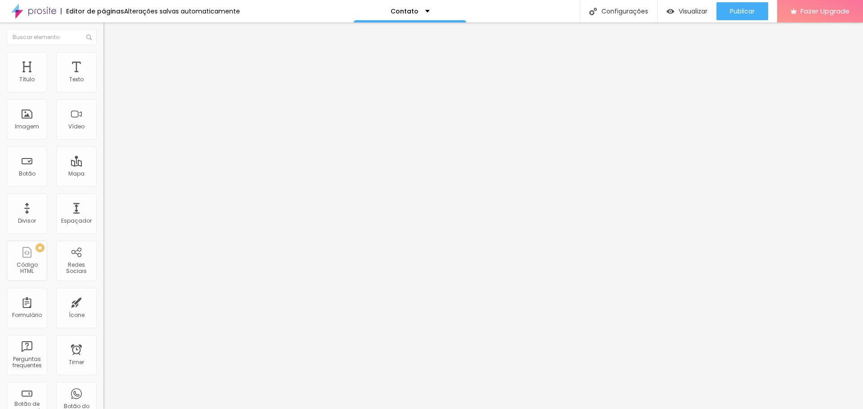
radio input "true"
click at [103, 147] on button at bounding box center [109, 151] width 13 height 9
radio input "true"
radio input "false"
click at [103, 147] on button at bounding box center [109, 151] width 13 height 9
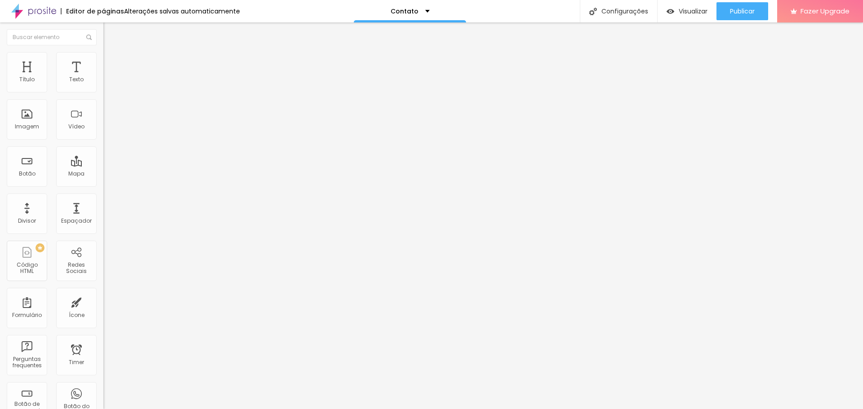
radio input "false"
click at [103, 147] on button at bounding box center [109, 151] width 13 height 9
radio input "false"
radio input "true"
click at [103, 147] on button at bounding box center [109, 151] width 13 height 9
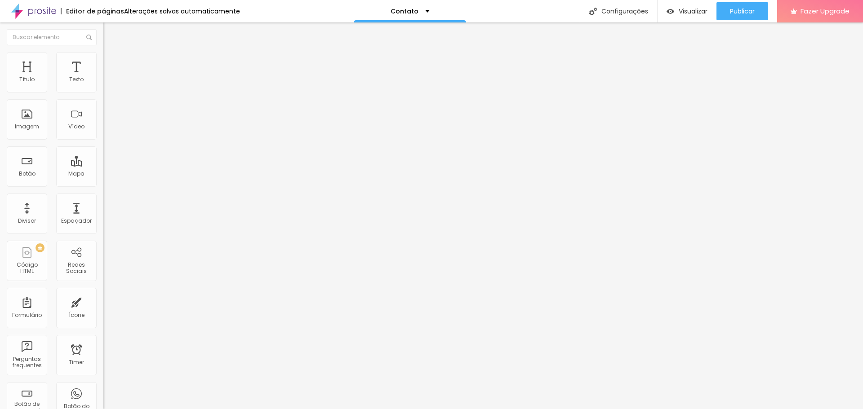
radio input "true"
radio input "false"
type input "15"
type input "16"
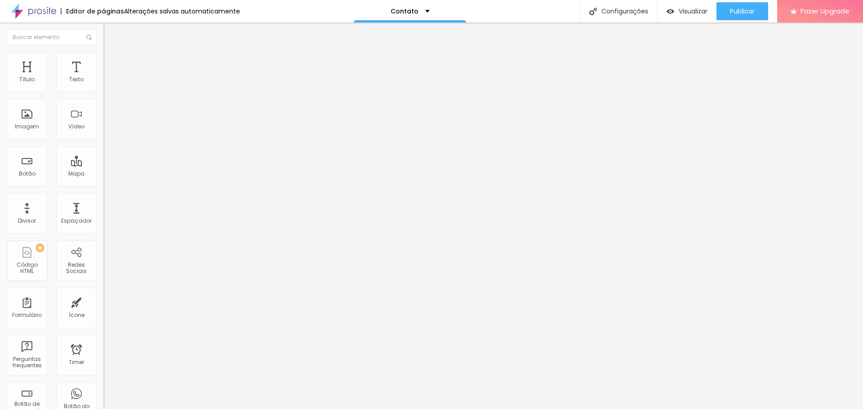
type input "16"
type input "17"
type input "18"
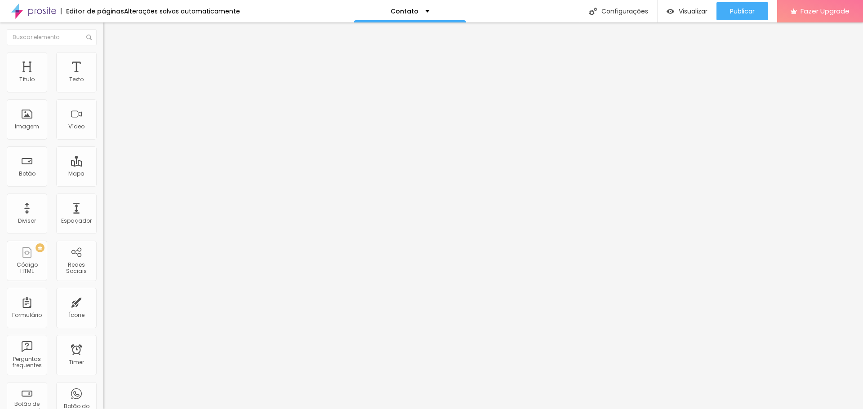
type input "17"
type input "16"
type input "15"
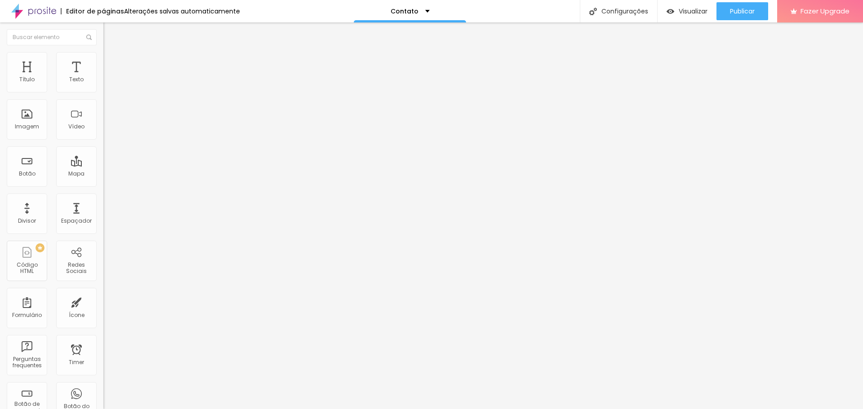
type input "15"
type input "14"
type input "13"
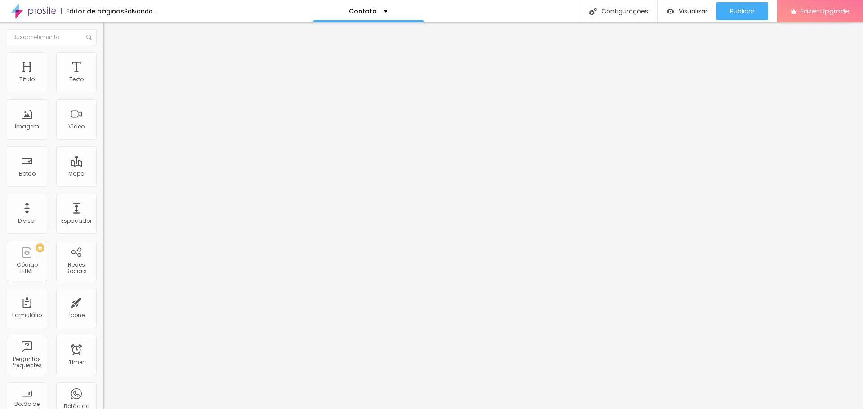
type input "14"
type input "17"
type input "18"
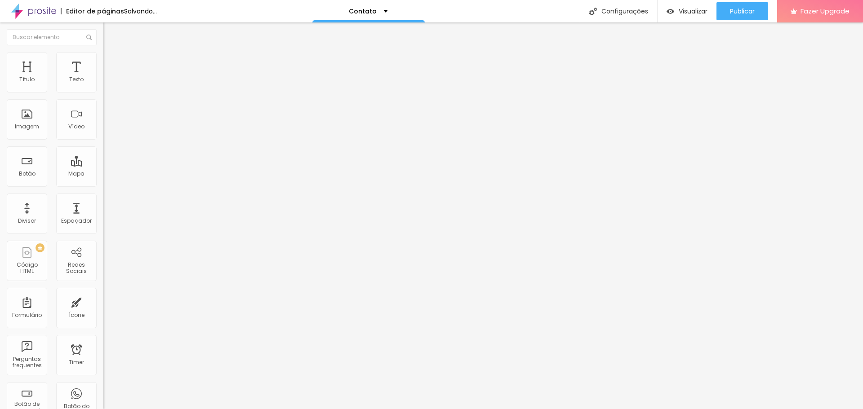
type input "18"
type input "17"
type input "16"
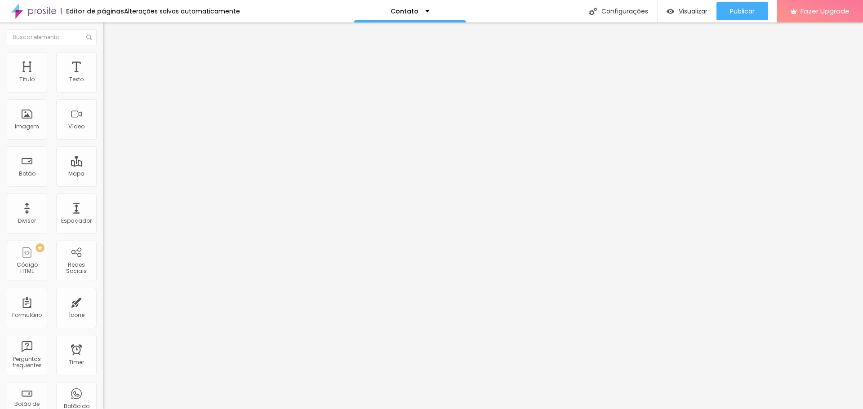
type input "15"
drag, startPoint x: 31, startPoint y: 142, endPoint x: 47, endPoint y: 161, distance: 24.3
type input "15"
click at [103, 268] on input "range" at bounding box center [132, 271] width 58 height 7
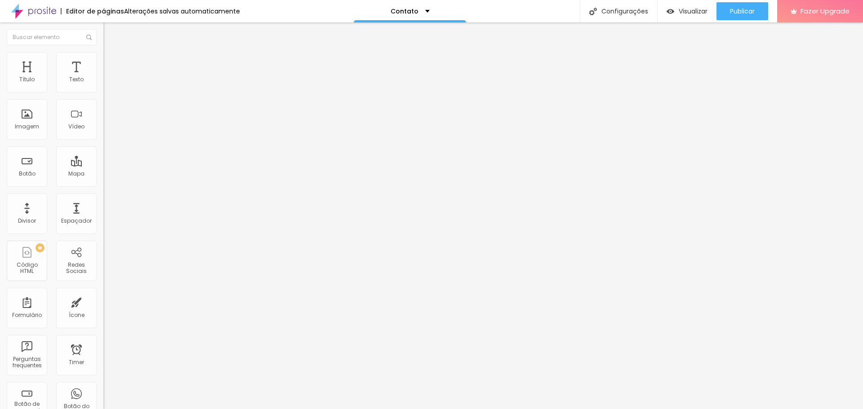
click at [103, 295] on span "Verde claro" at bounding box center [118, 299] width 31 height 8
click at [103, 309] on span "Verde escuro" at bounding box center [121, 313] width 36 height 8
click at [103, 300] on span "Verde claro" at bounding box center [118, 304] width 31 height 8
click at [103, 320] on span "Arredondada" at bounding box center [122, 324] width 38 height 8
click at [103, 325] on span "Reta" at bounding box center [109, 329] width 13 height 8
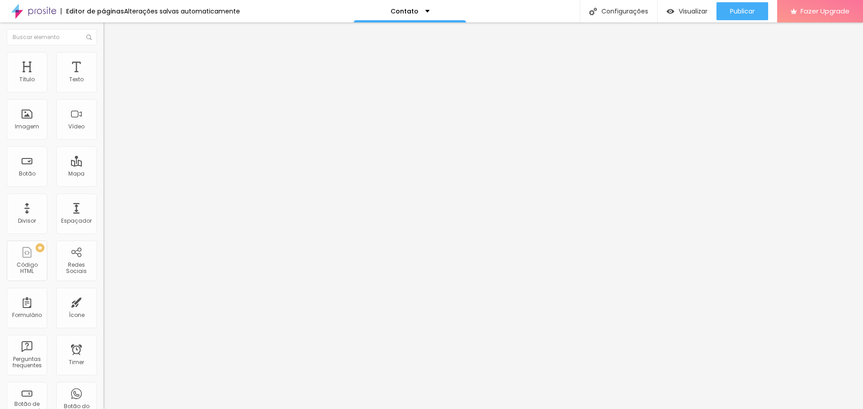
click at [103, 334] on span "Curvada" at bounding box center [115, 338] width 25 height 8
click at [103, 339] on span "Arredondada" at bounding box center [122, 343] width 38 height 8
click at [111, 71] on span "Avançado" at bounding box center [126, 75] width 30 height 8
type input "24"
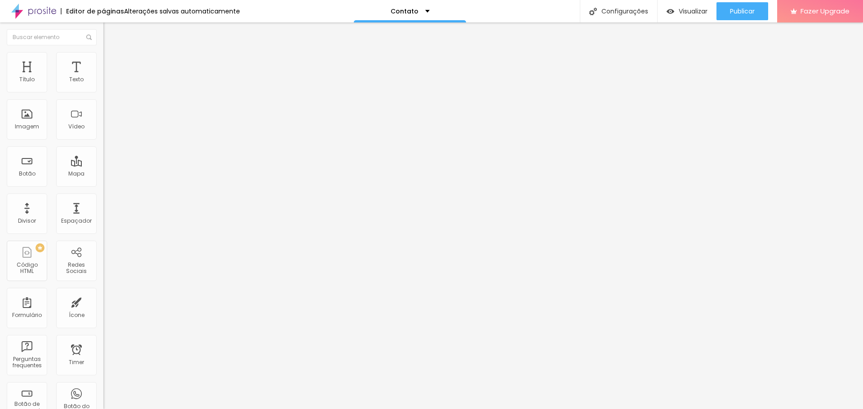
type input "27"
type input "29"
type input "30"
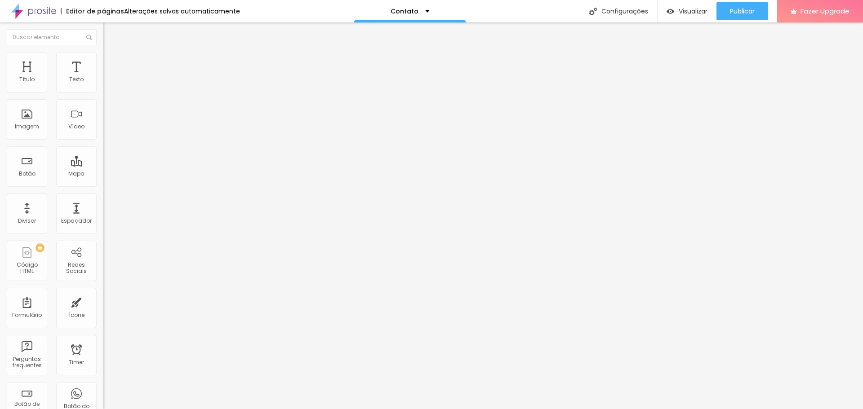
type input "30"
type input "33"
type input "34"
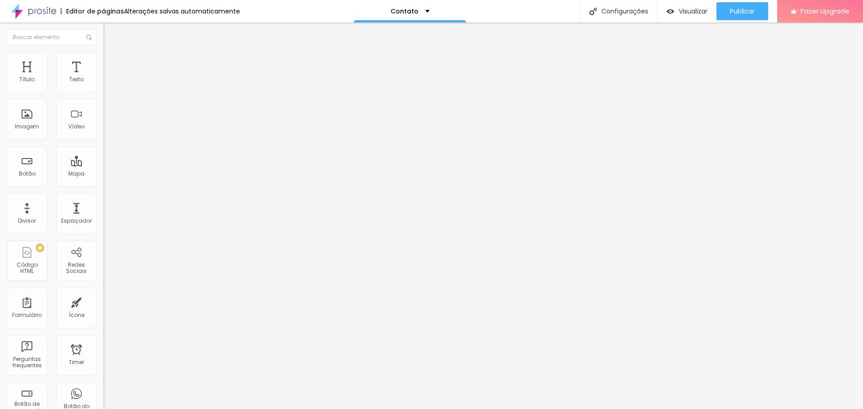
type input "35"
type input "38"
type input "40"
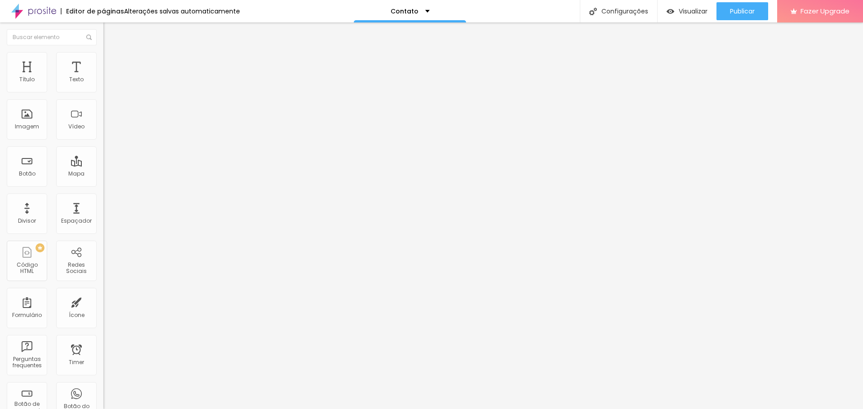
type input "40"
type input "41"
type input "44"
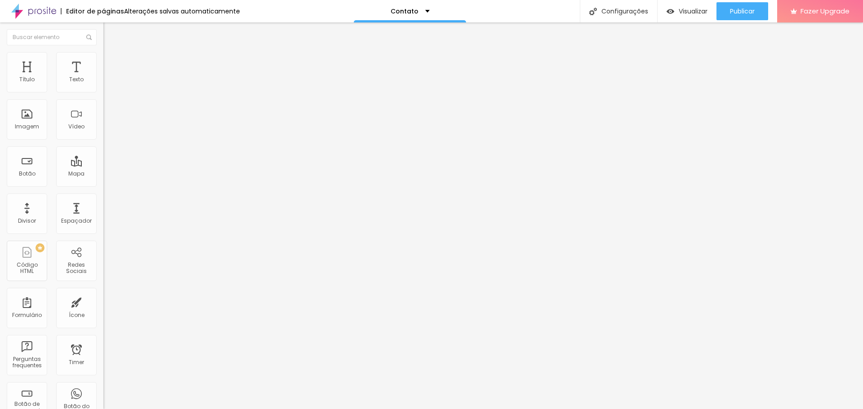
type input "50"
type input "54"
type input "59"
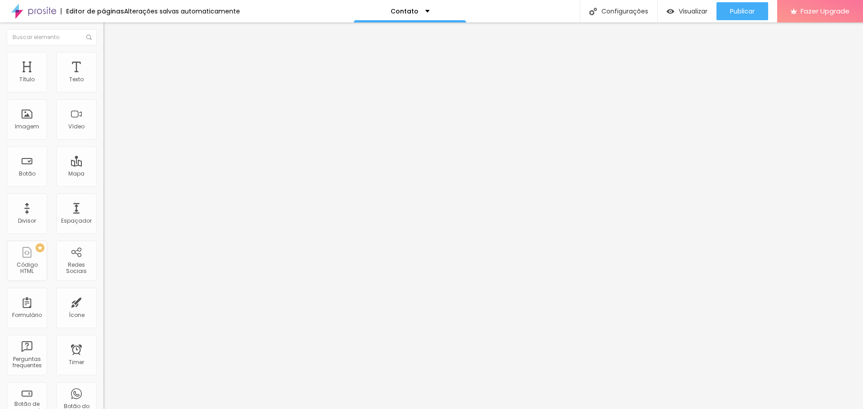
type input "59"
type input "63"
type input "66"
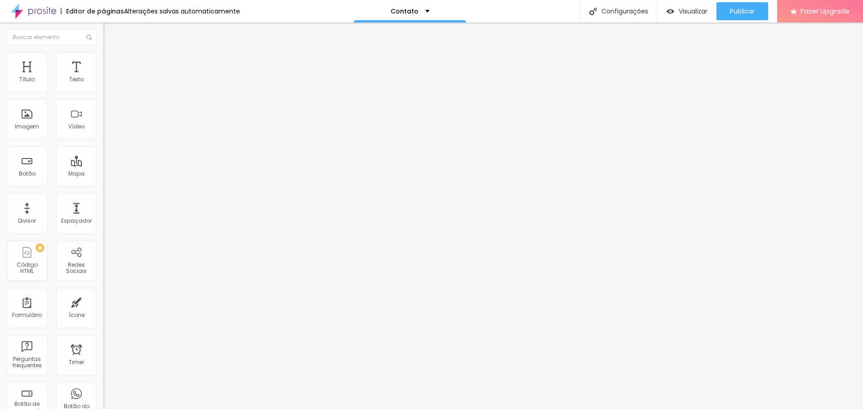
type input "68"
type input "71"
type input "73"
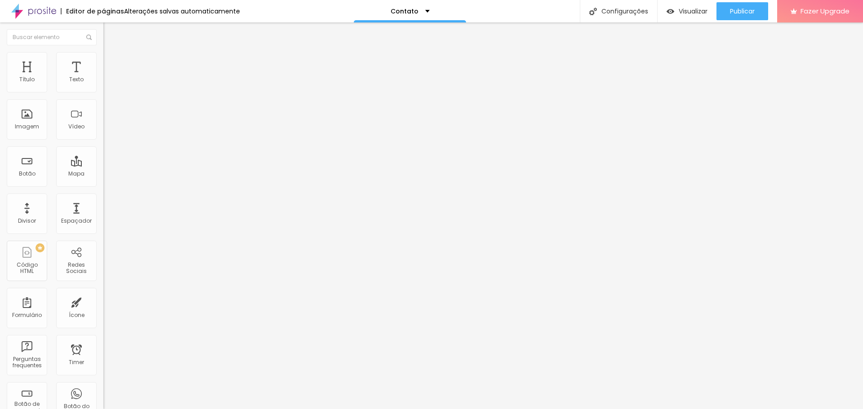
type input "73"
type input "77"
type input "80"
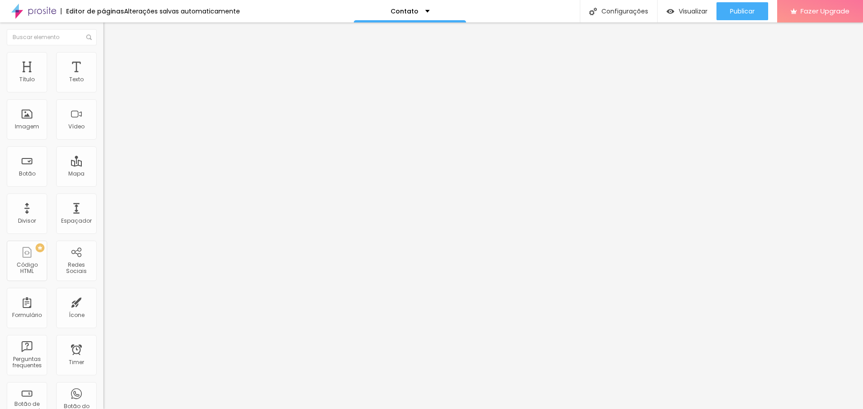
type input "82"
type input "85"
type input "86"
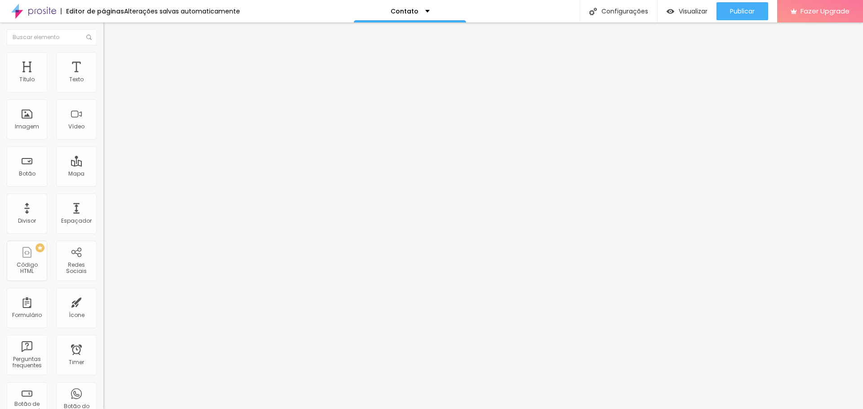
type input "86"
type input "87"
type input "86"
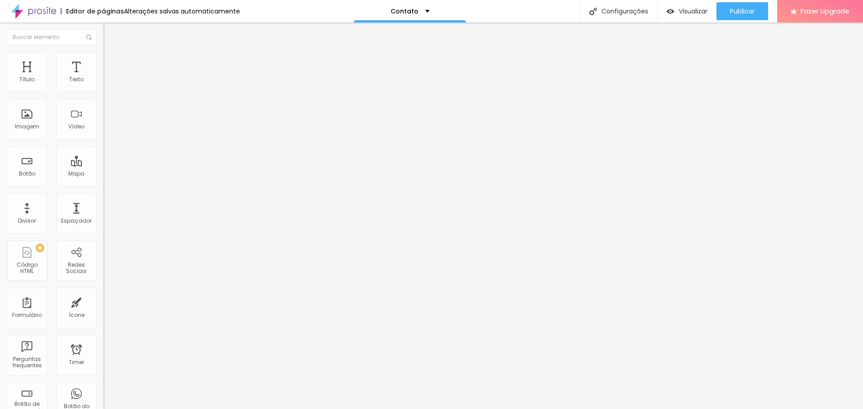
type input "85"
type input "83"
type input "80"
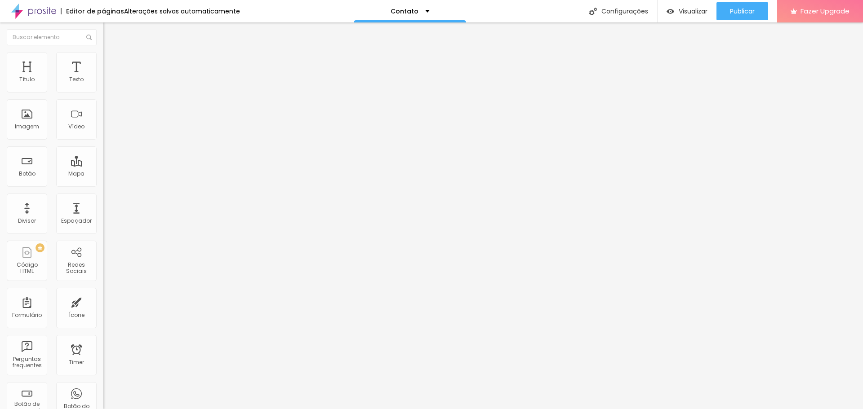
type input "80"
type input "75"
type input "67"
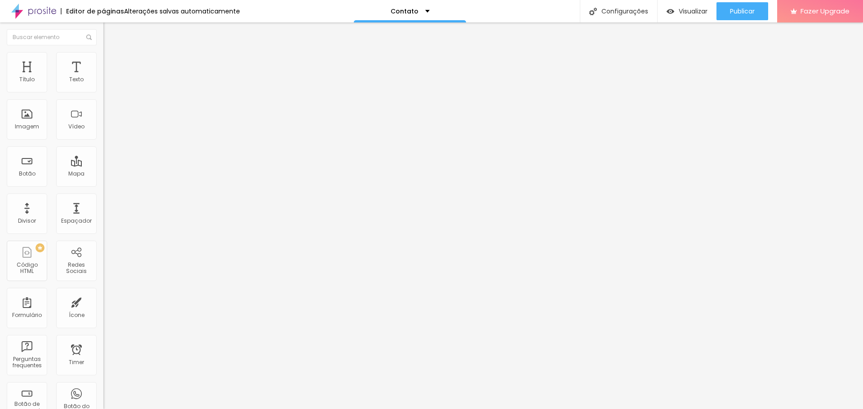
type input "53"
type input "39"
type input "24"
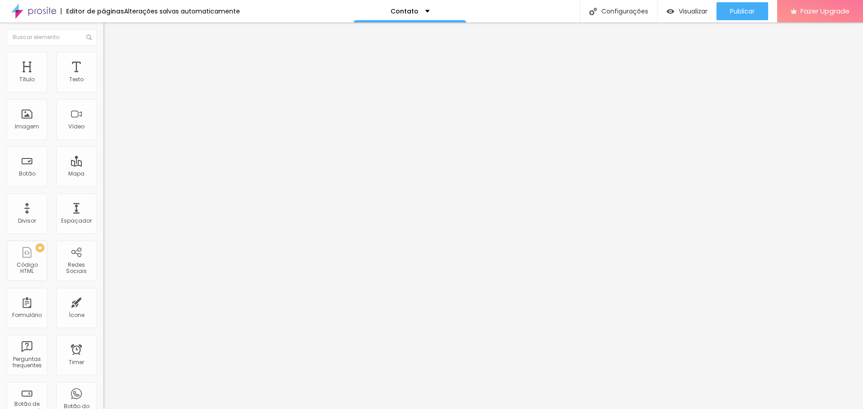
type input "24"
type input "8"
type input "0"
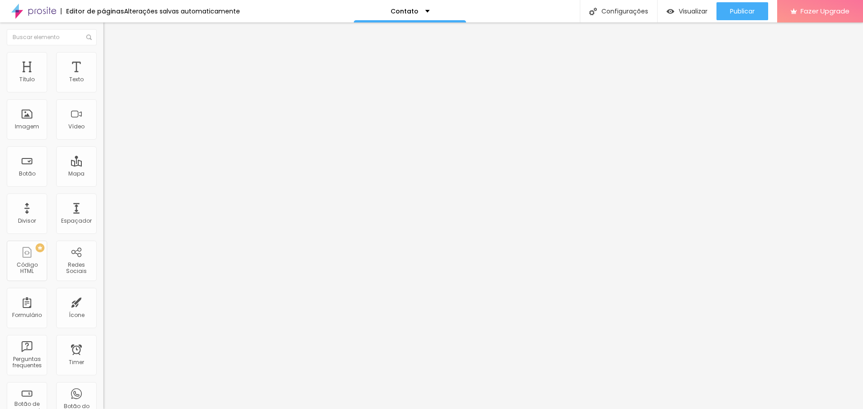
drag, startPoint x: 34, startPoint y: 96, endPoint x: 0, endPoint y: 96, distance: 33.7
type input "0"
click at [103, 182] on input "range" at bounding box center [132, 185] width 58 height 7
type input "8"
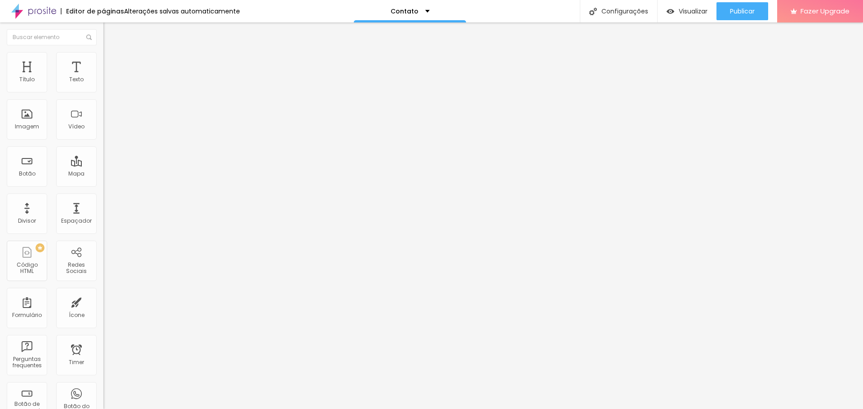
type input "9"
type input "11"
type input "35"
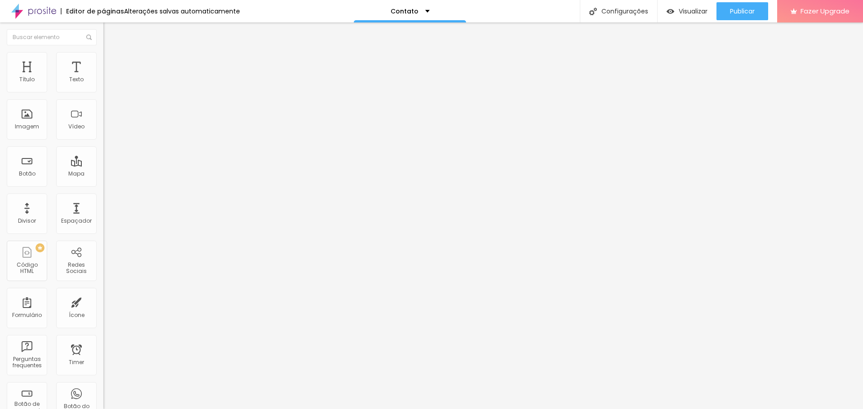
type input "35"
type input "41"
type input "48"
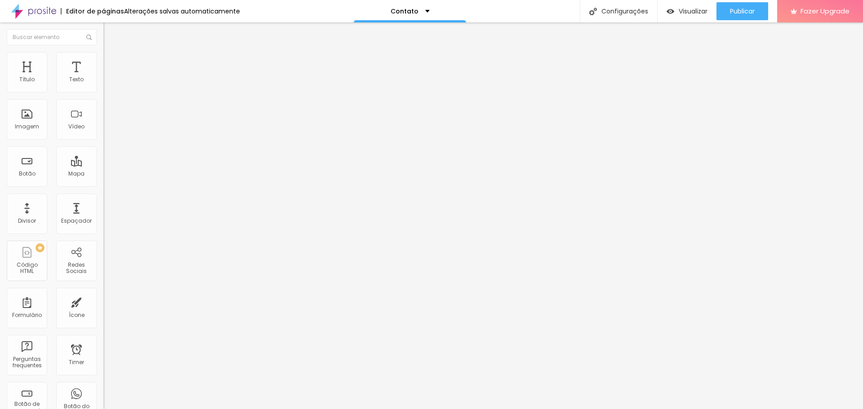
type input "56"
type input "66"
type input "76"
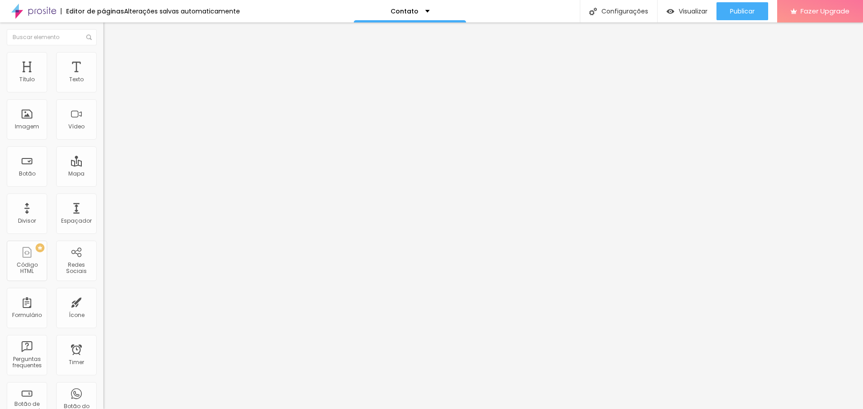
type input "76"
type input "88"
type input "99"
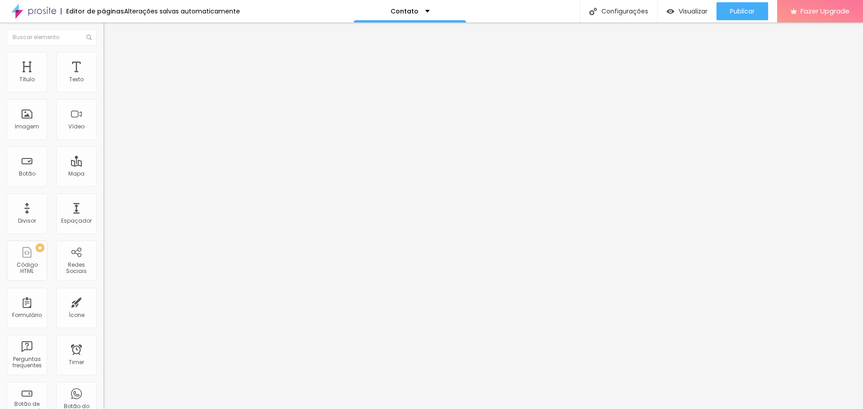
type input "100"
type input "69"
type input "25"
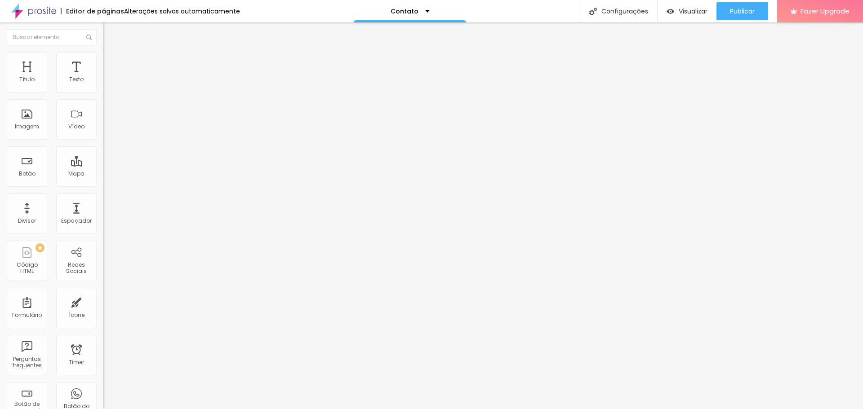
type input "25"
type input "0"
drag, startPoint x: 40, startPoint y: 116, endPoint x: 0, endPoint y: 111, distance: 40.8
type input "0"
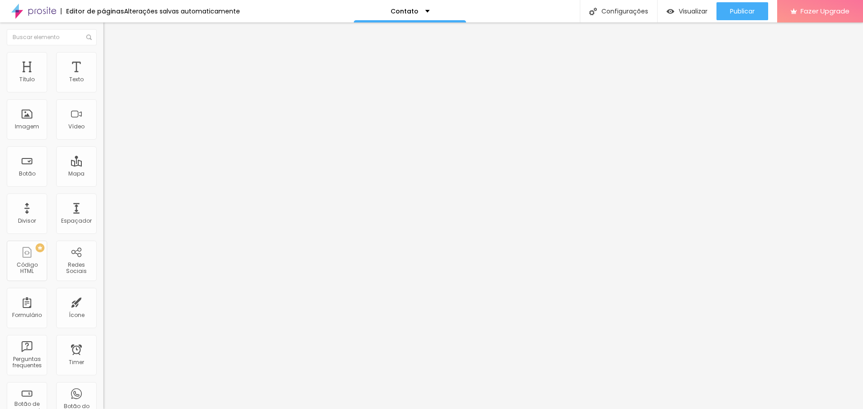
click at [103, 309] on input "range" at bounding box center [132, 312] width 58 height 7
click at [111, 60] on span "Conteúdo" at bounding box center [125, 57] width 28 height 8
click at [154, 336] on span "{page_title}" at bounding box center [170, 340] width 33 height 8
click at [103, 332] on p "Para utilizar o título da página na mensagem, utilize {page_title}" at bounding box center [154, 337] width 103 height 11
click at [103, 363] on img at bounding box center [106, 366] width 6 height 6
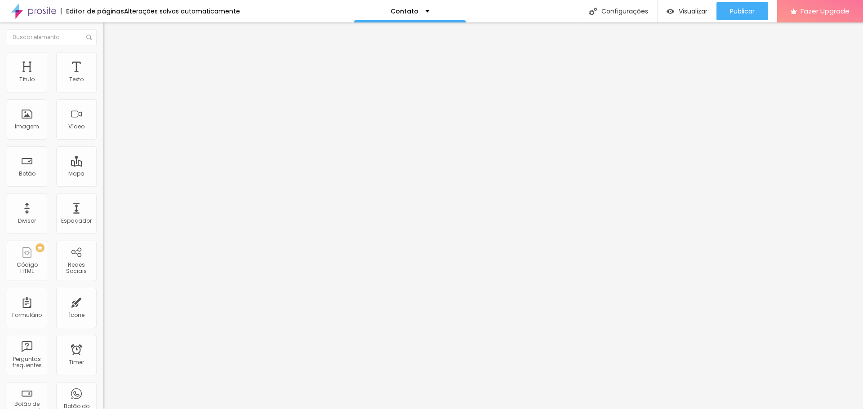
click at [103, 370] on img at bounding box center [106, 373] width 6 height 6
click at [103, 356] on img at bounding box center [106, 359] width 6 height 6
click at [734, 13] on span "Publicar" at bounding box center [742, 11] width 25 height 7
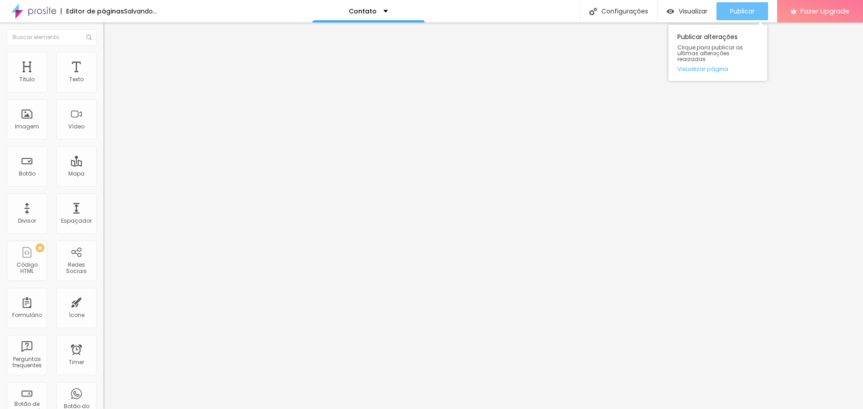
click at [745, 13] on span "Publicar" at bounding box center [742, 11] width 25 height 7
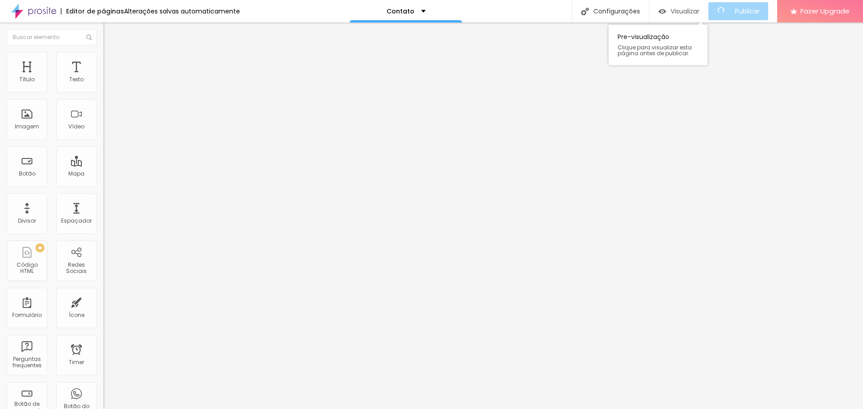
click at [696, 11] on span "Visualizar" at bounding box center [685, 11] width 29 height 7
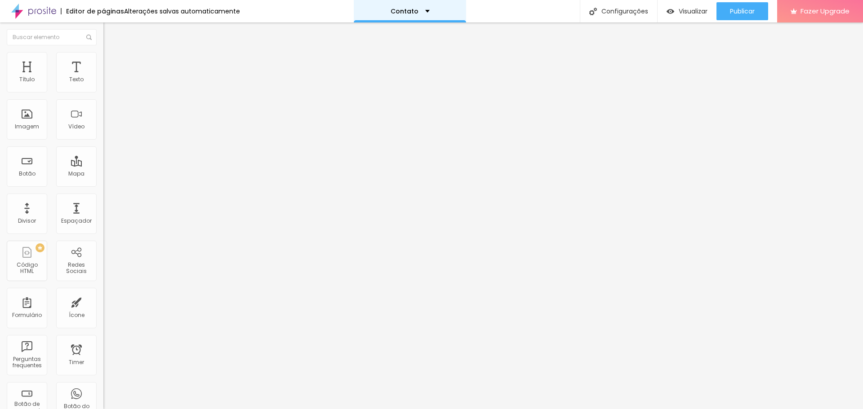
click at [418, 11] on div "Contato" at bounding box center [410, 11] width 39 height 6
click at [365, 39] on link "Sobre" at bounding box center [356, 34] width 20 height 9
click at [103, 82] on img at bounding box center [106, 79] width 6 height 6
click at [103, 89] on img at bounding box center [106, 86] width 6 height 6
click at [103, 92] on img at bounding box center [106, 93] width 6 height 6
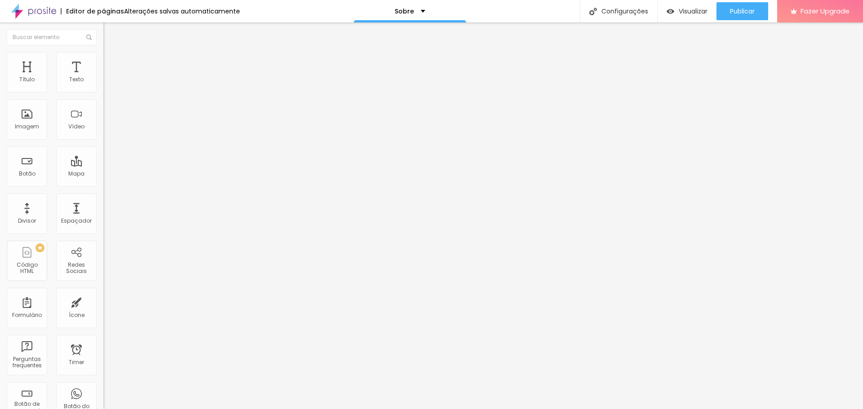
click at [103, 90] on div at bounding box center [154, 86] width 103 height 7
click at [103, 82] on img at bounding box center [106, 79] width 6 height 6
click at [111, 62] on span "Estilo" at bounding box center [118, 58] width 14 height 8
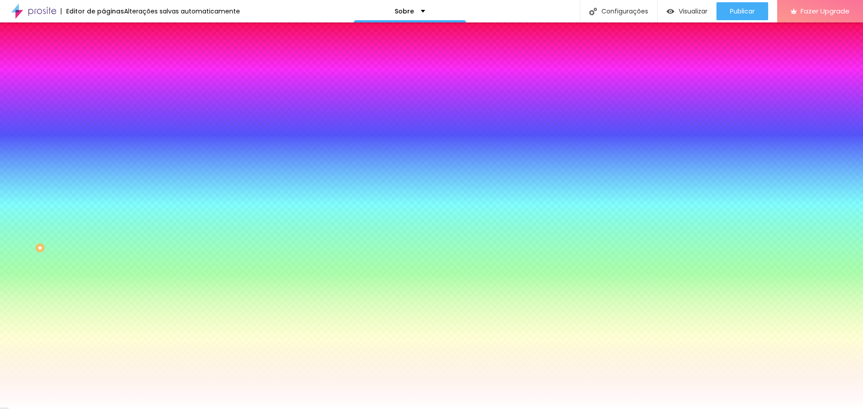
type input "10"
type input "12"
type input "15"
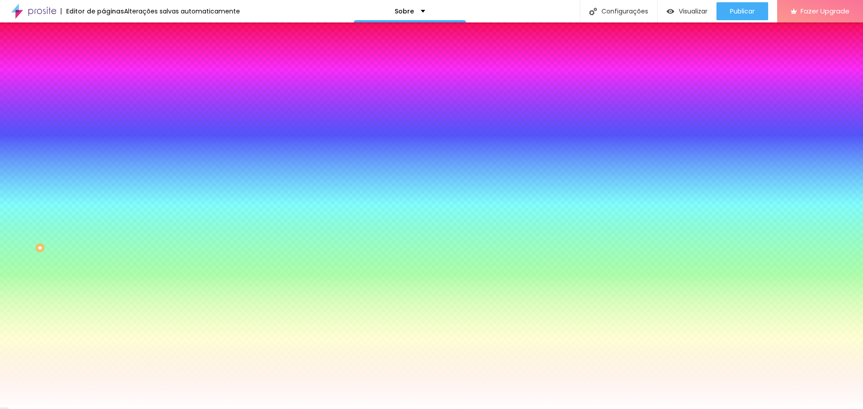
type input "15"
type input "20"
type input "87"
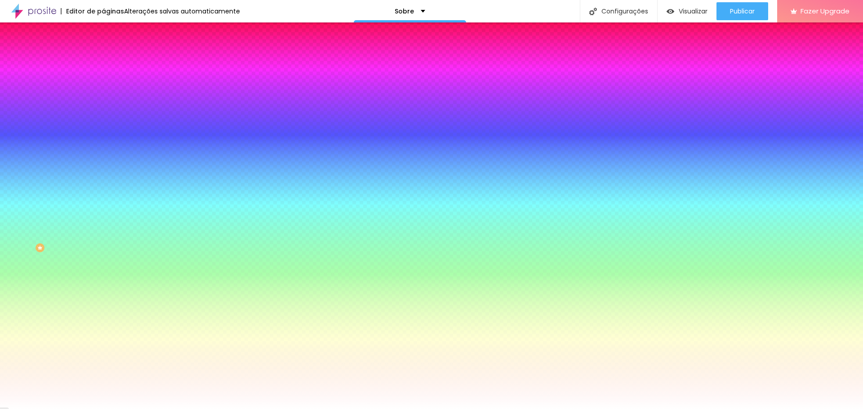
type input "105"
type input "120"
type input "135"
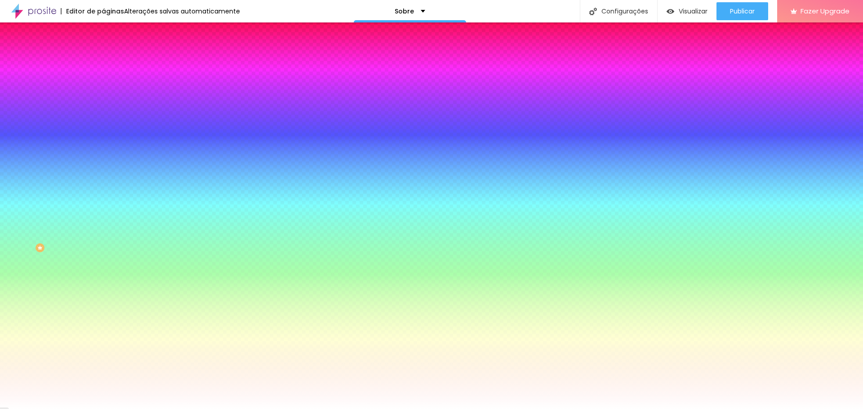
type input "135"
type input "148"
type input "156"
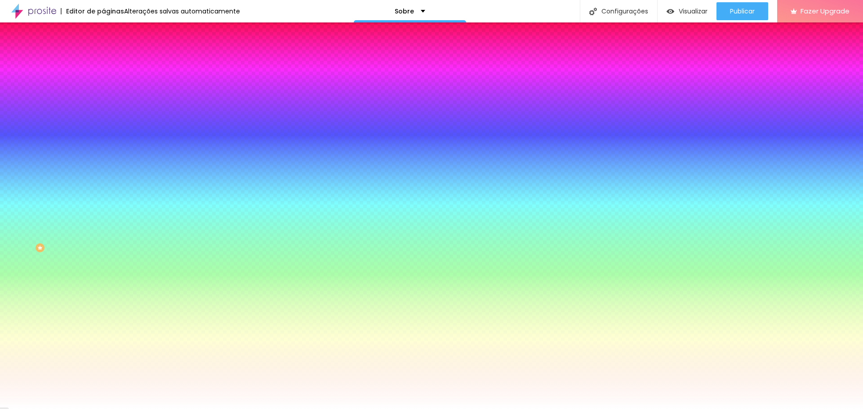
type input "173"
type input "184"
type input "196"
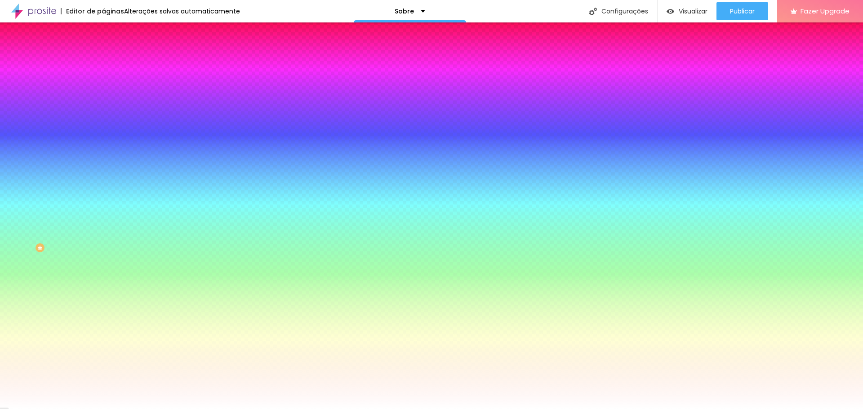
type input "196"
type input "200"
drag, startPoint x: 23, startPoint y: 109, endPoint x: 113, endPoint y: 115, distance: 90.1
click at [113, 199] on input "range" at bounding box center [132, 202] width 58 height 7
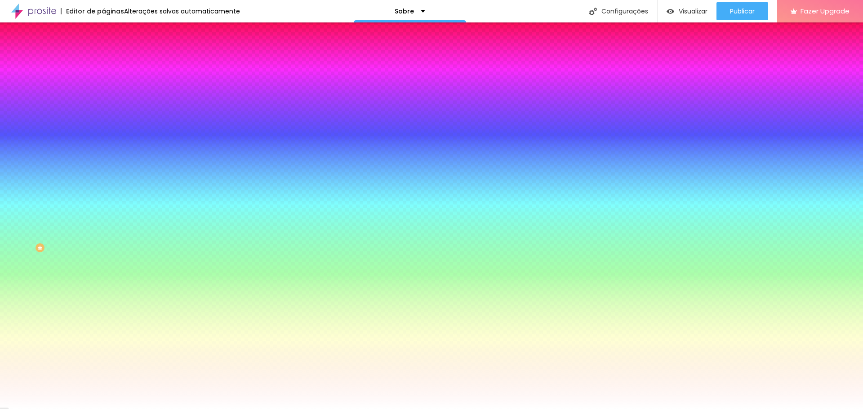
type input "198"
type input "194"
type input "186"
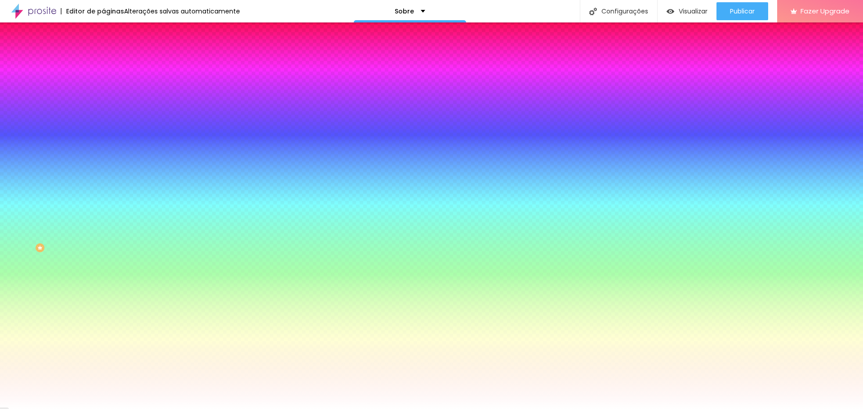
type input "186"
type input "179"
type input "168"
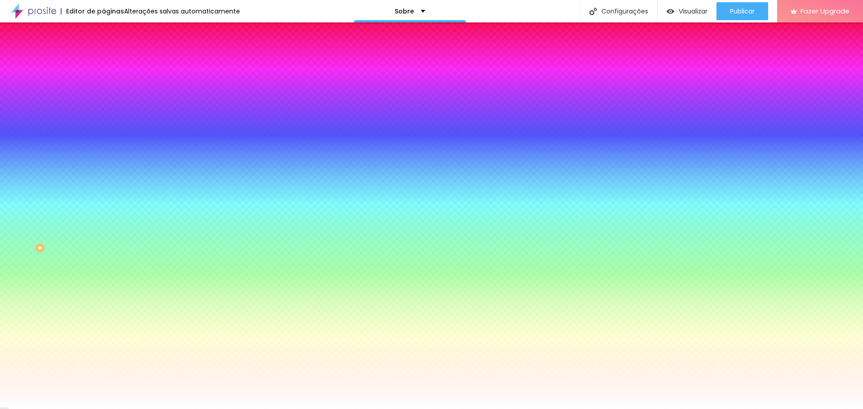
type input "156"
type input "115"
type input "77"
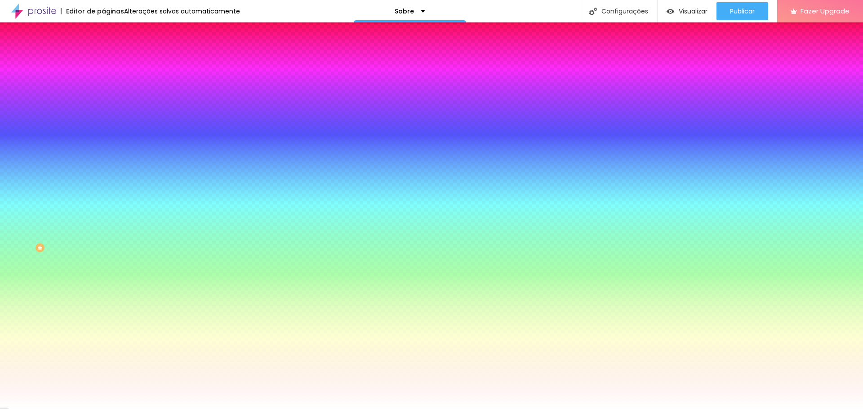
type input "77"
type input "53"
type input "30"
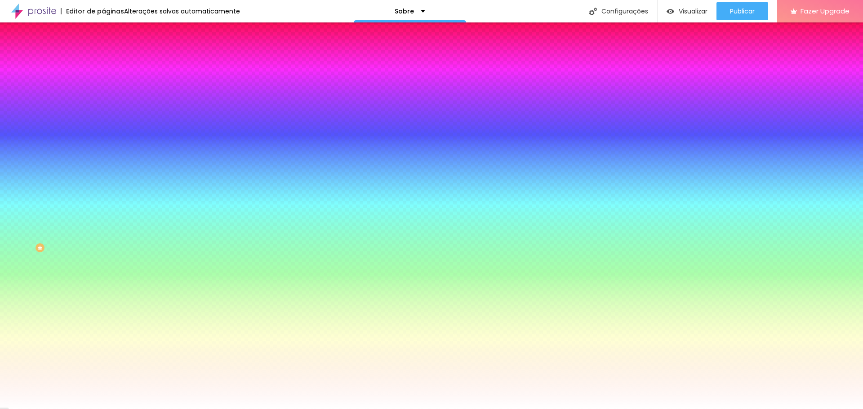
type input "13"
type input "0"
drag, startPoint x: 78, startPoint y: 109, endPoint x: 9, endPoint y: 102, distance: 70.0
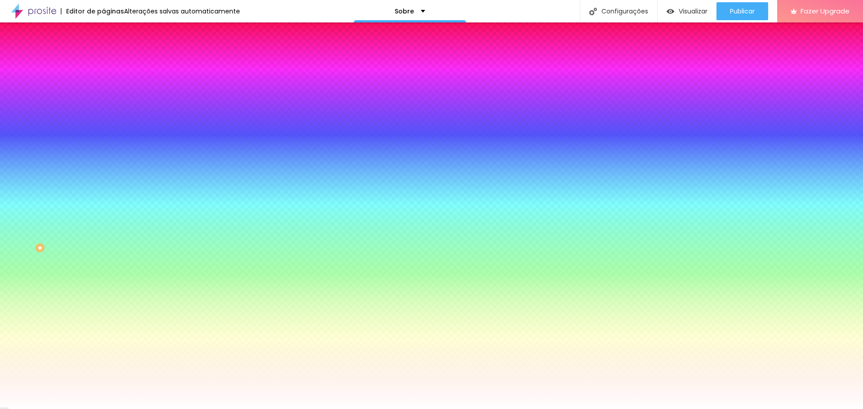
type input "0"
click at [103, 199] on input "range" at bounding box center [132, 202] width 58 height 7
click at [111, 63] on span "Avançado" at bounding box center [126, 67] width 30 height 8
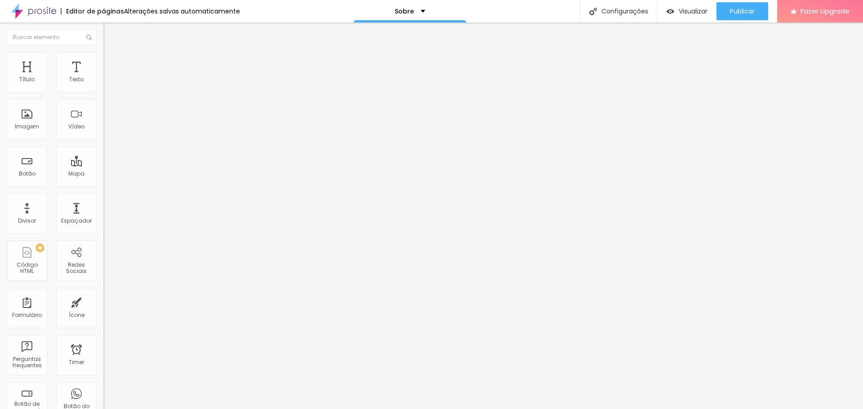
type input "25"
type input "30"
type input "45"
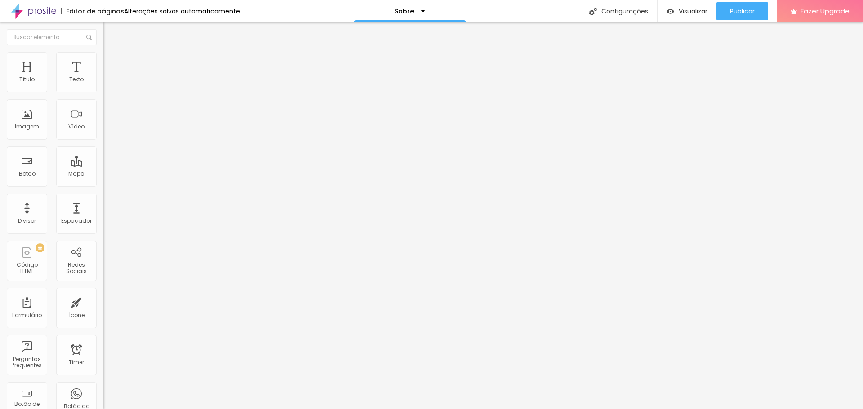
type input "45"
type input "50"
type input "40"
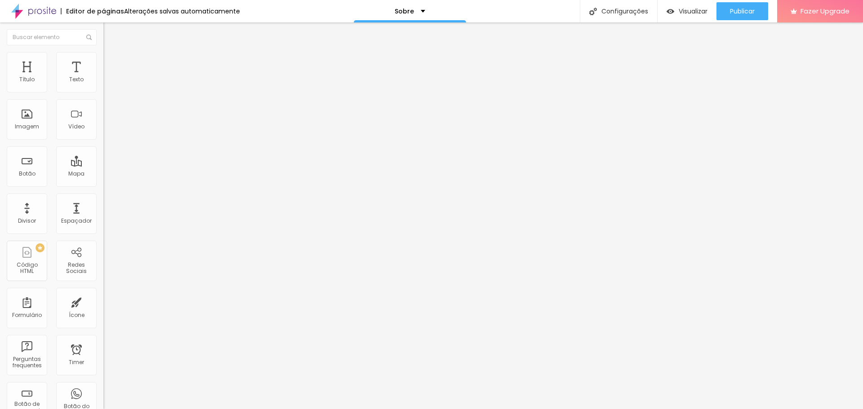
type input "30"
type input "25"
type input "20"
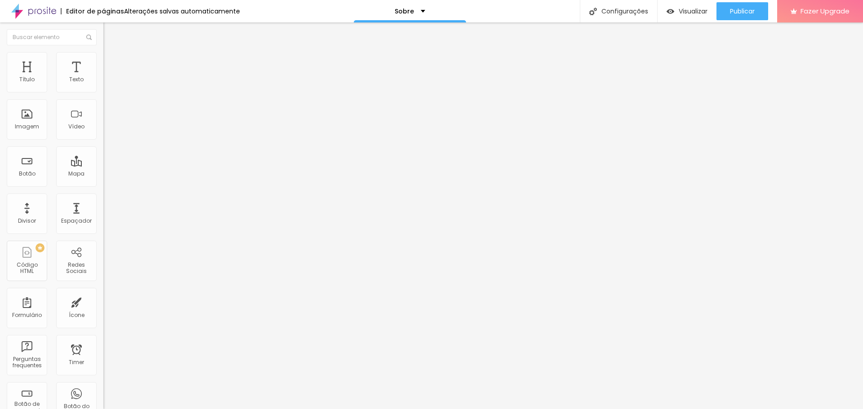
type input "20"
type input "15"
type input "10"
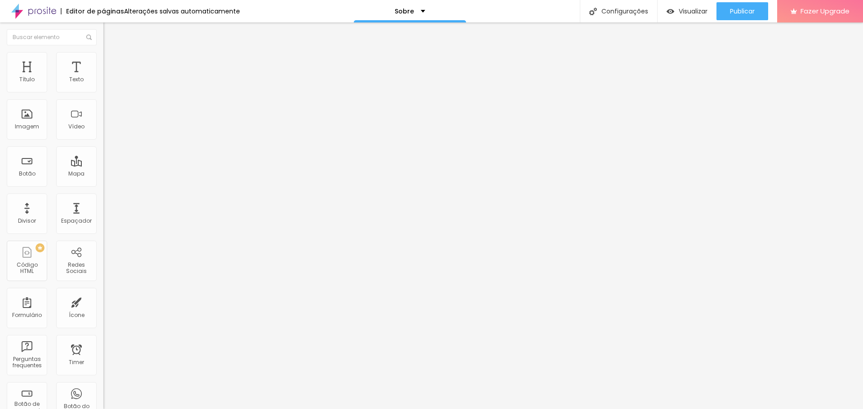
type input "5"
type input "0"
type input "5"
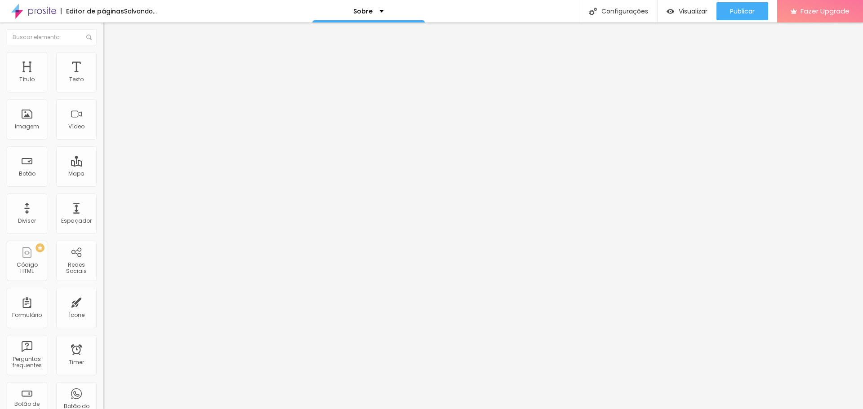
type input "5"
type input "15"
type input "25"
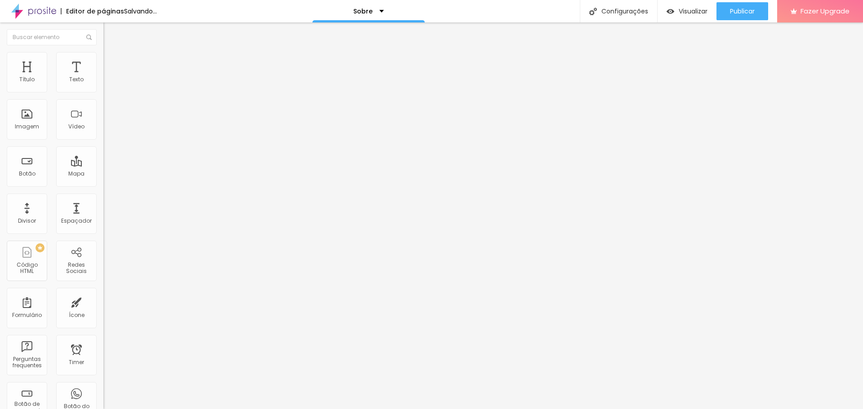
type input "35"
type input "50"
type input "45"
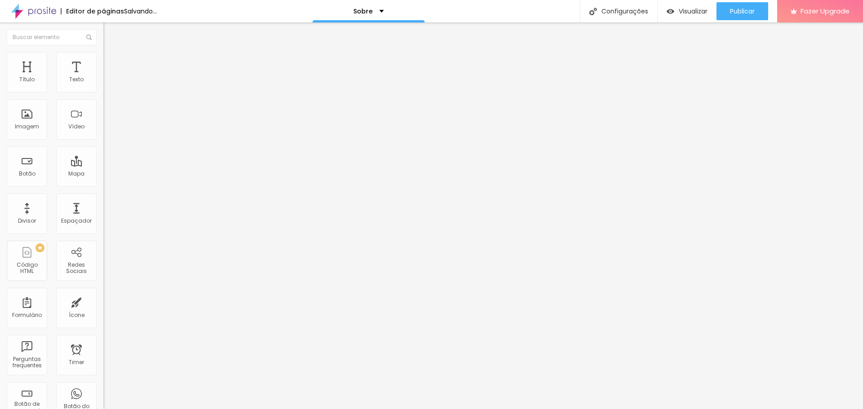
type input "45"
type input "40"
drag, startPoint x: 38, startPoint y: 88, endPoint x: 53, endPoint y: 106, distance: 23.9
type input "40"
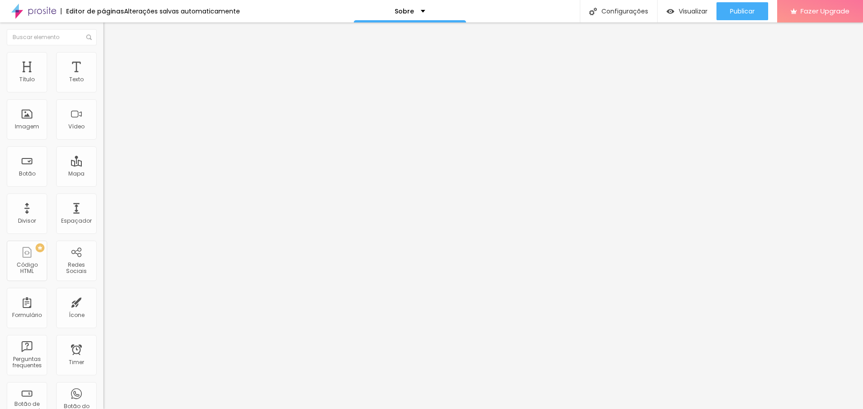
click at [103, 174] on input "range" at bounding box center [132, 177] width 58 height 7
click at [733, 14] on span "Publicar" at bounding box center [742, 11] width 25 height 7
click at [676, 13] on div "Visualizar" at bounding box center [679, 12] width 41 height 8
click at [103, 115] on div at bounding box center [154, 110] width 103 height 7
click at [103, 121] on img at bounding box center [106, 118] width 6 height 6
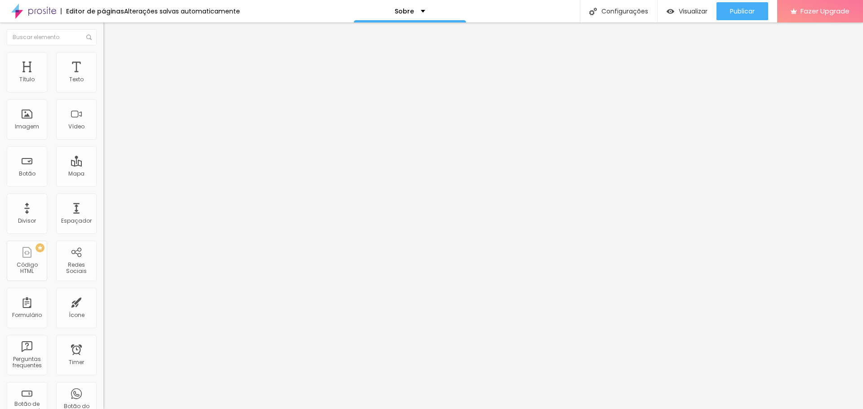
click at [103, 128] on img at bounding box center [106, 125] width 6 height 6
click at [103, 121] on img at bounding box center [106, 118] width 6 height 6
click at [103, 141] on span "Original" at bounding box center [114, 137] width 22 height 8
click at [103, 146] on span "Cinema" at bounding box center [114, 142] width 22 height 8
click at [124, 155] on span "4:3" at bounding box center [128, 151] width 8 height 8
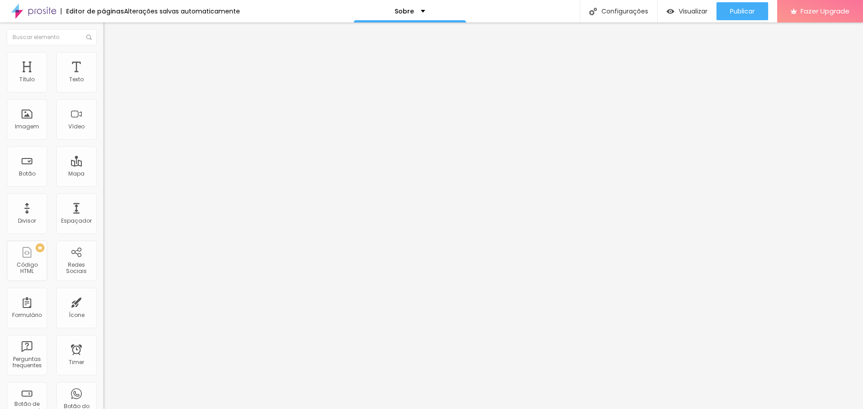
click at [103, 160] on span "Quadrado" at bounding box center [117, 156] width 29 height 8
click at [103, 165] on span "Original" at bounding box center [114, 162] width 22 height 8
click at [103, 157] on span "Quadrado" at bounding box center [117, 153] width 29 height 8
click at [103, 165] on span "Original" at bounding box center [114, 162] width 22 height 8
click at [103, 157] on span "Quadrado" at bounding box center [117, 153] width 29 height 8
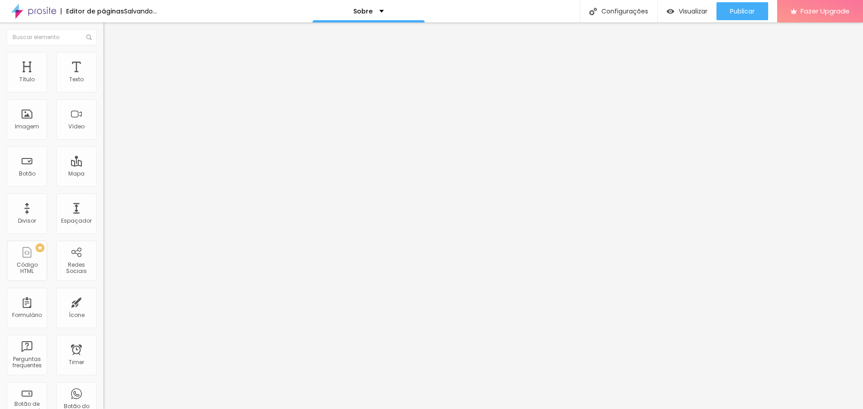
click at [103, 165] on span "Original" at bounding box center [114, 162] width 22 height 8
click at [103, 157] on span "Quadrado" at bounding box center [117, 153] width 29 height 8
click at [103, 184] on input "https://" at bounding box center [157, 179] width 108 height 9
drag, startPoint x: 48, startPoint y: 294, endPoint x: 0, endPoint y: 281, distance: 49.7
click at [103, 205] on div "Trocar imagem Descrição da imagem (Alt) Alinhamento Proporção 1:1 Quadrado Cine…" at bounding box center [154, 137] width 103 height 135
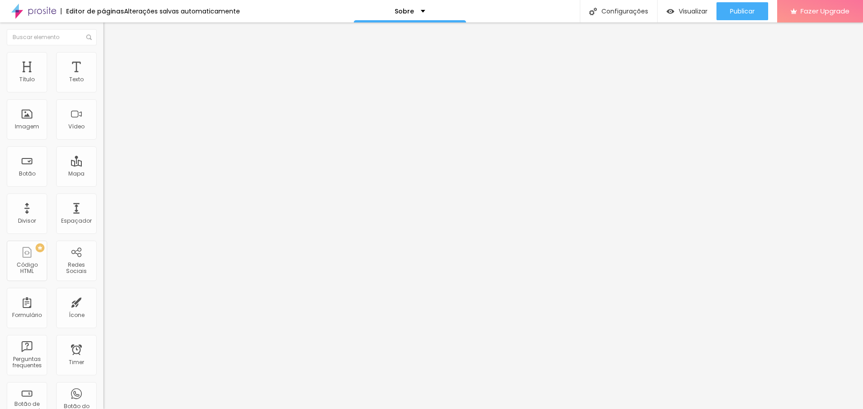
paste input "https://wa.me/5521966603929"
type input "https://wa.me/5521966603929"
click at [103, 170] on div "Link" at bounding box center [154, 167] width 103 height 5
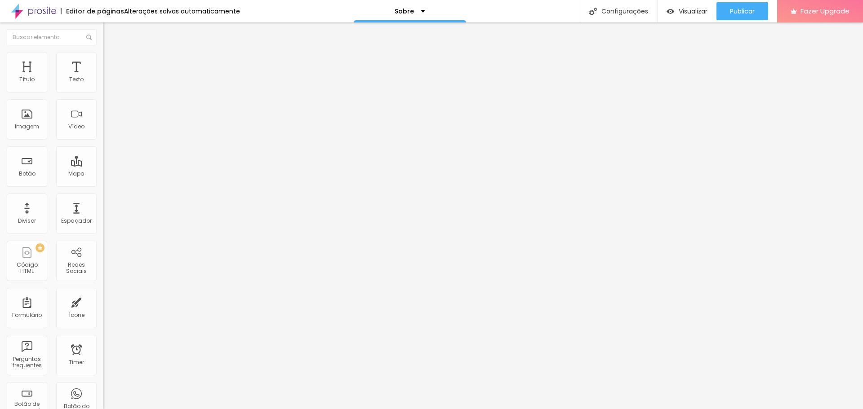
click at [103, 170] on div "Link" at bounding box center [154, 167] width 103 height 5
click at [103, 56] on img at bounding box center [107, 56] width 8 height 8
click at [103, 61] on img at bounding box center [107, 65] width 8 height 8
type input "2"
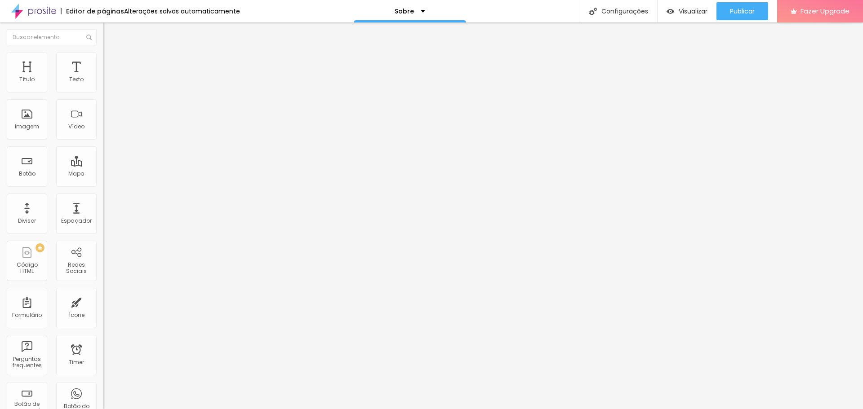
type input "6"
type input "10"
type input "14"
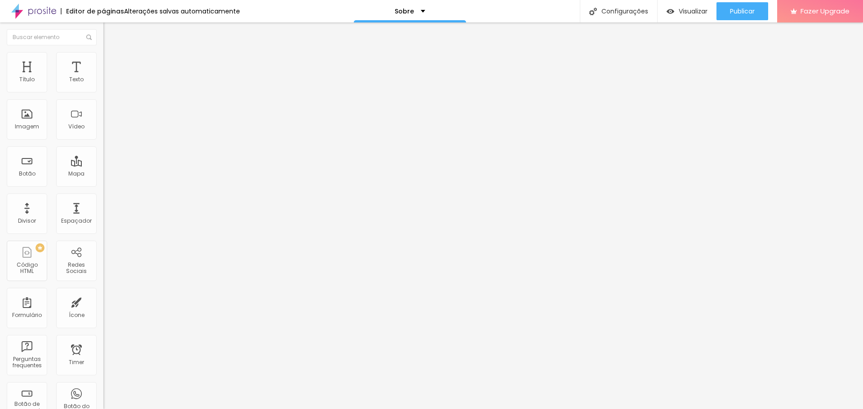
type input "14"
type input "18"
type input "23"
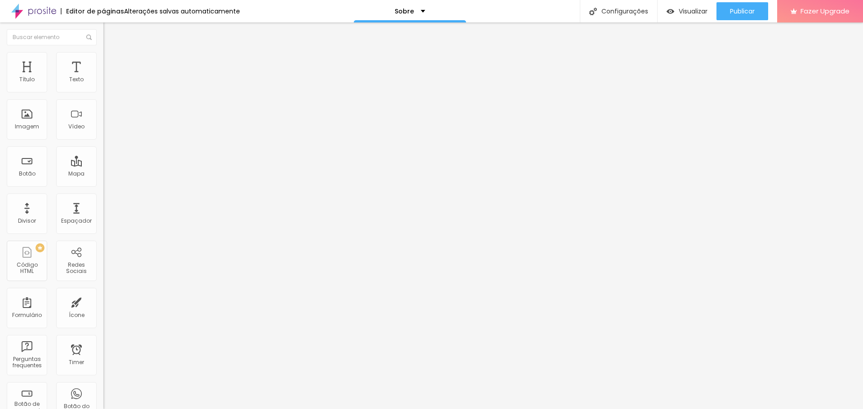
type input "26"
type input "35"
type input "39"
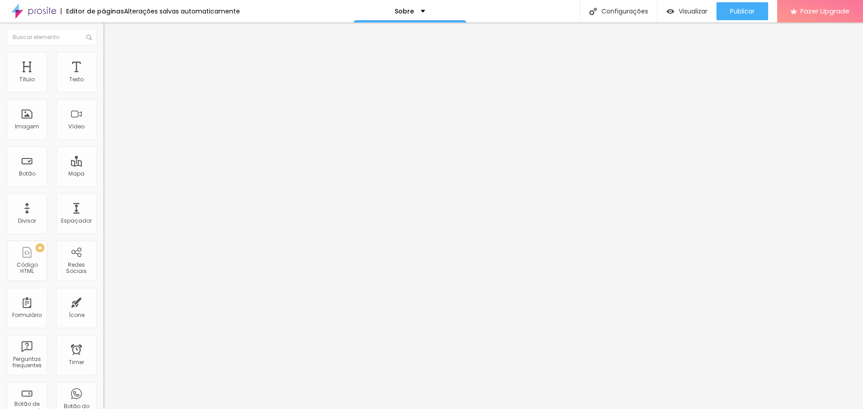
type input "39"
type input "43"
type input "49"
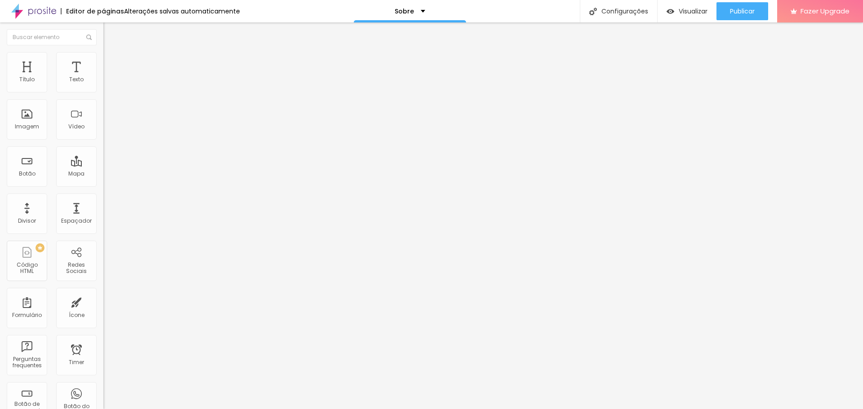
type input "54"
type input "61"
type input "67"
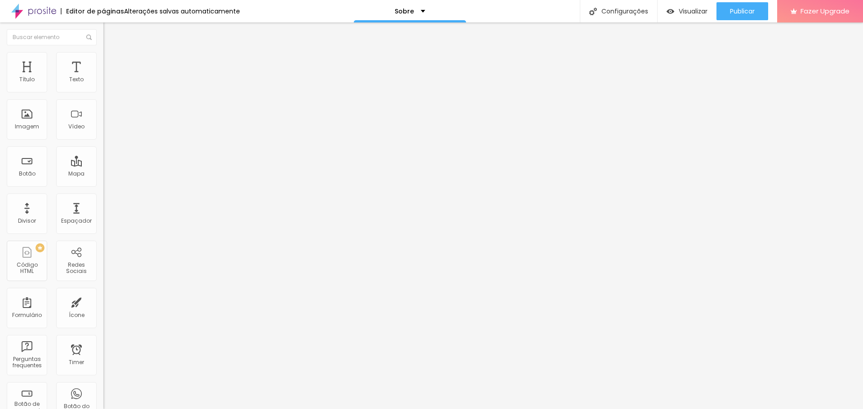
type input "67"
type input "75"
type input "81"
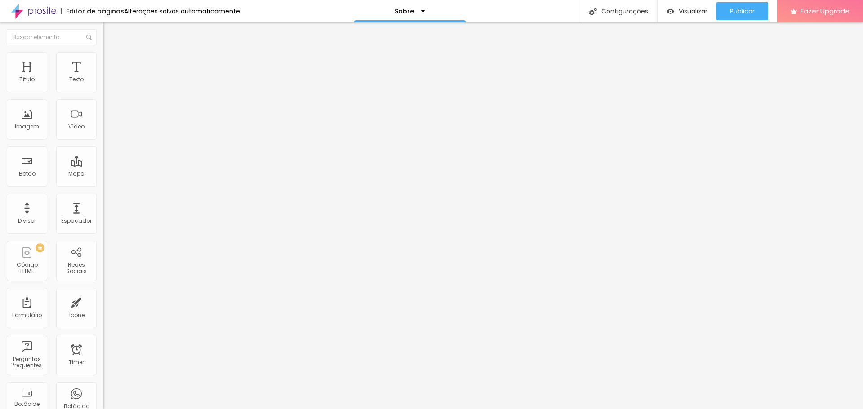
type input "86"
type input "91"
type input "95"
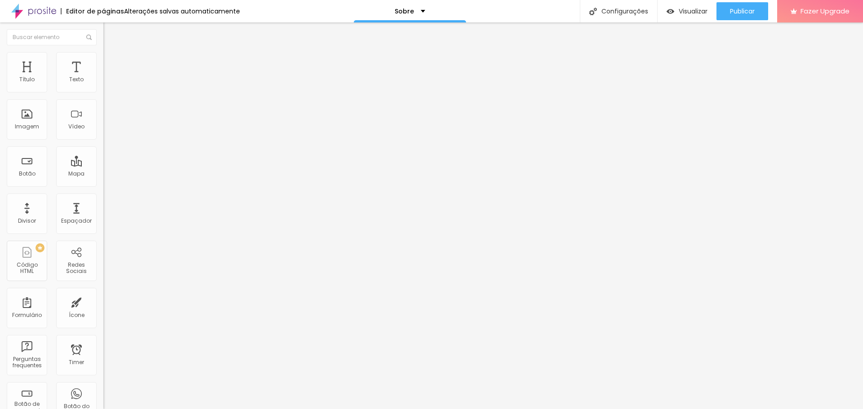
type input "95"
type input "97"
type input "98"
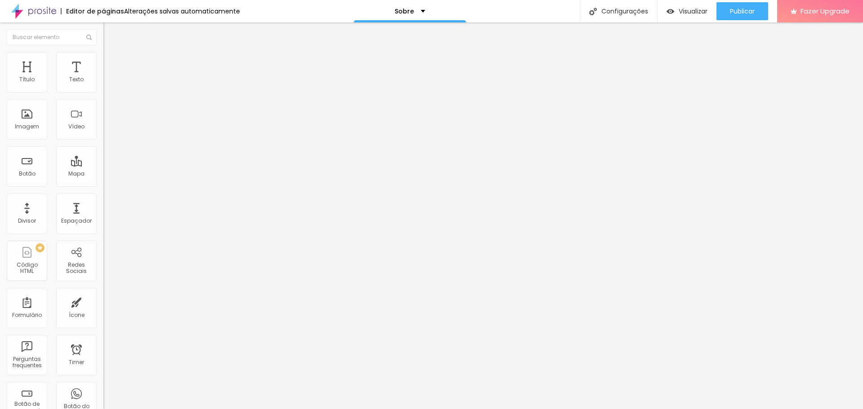
type input "96"
type input "94"
type input "91"
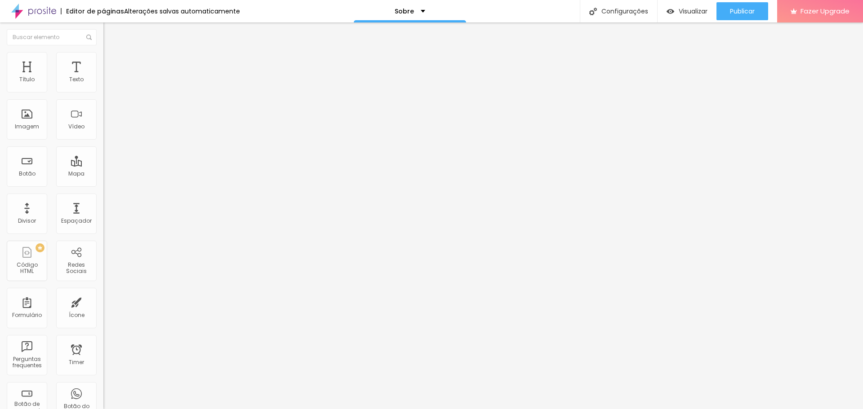
type input "91"
type input "87"
type input "85"
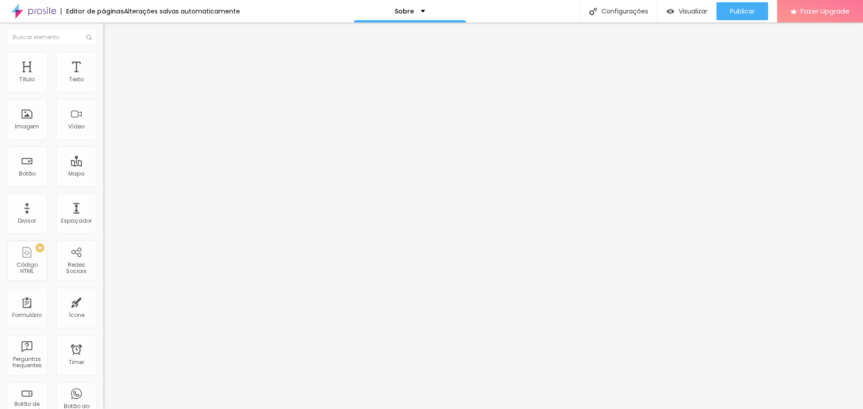
type input "83"
type input "81"
type input "77"
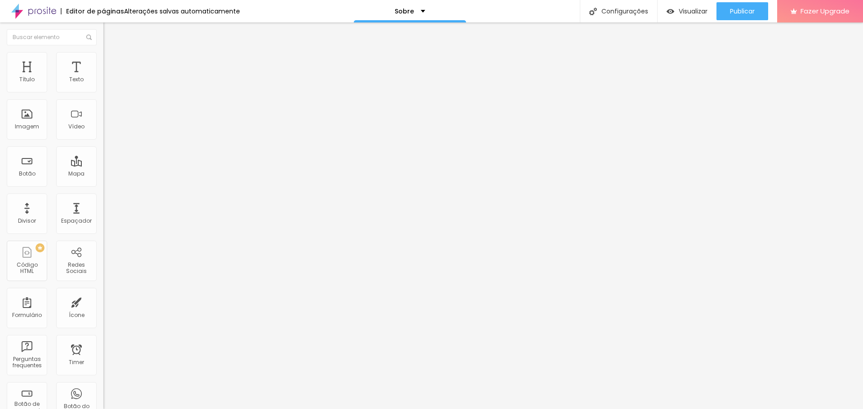
type input "77"
type input "72"
type input "63"
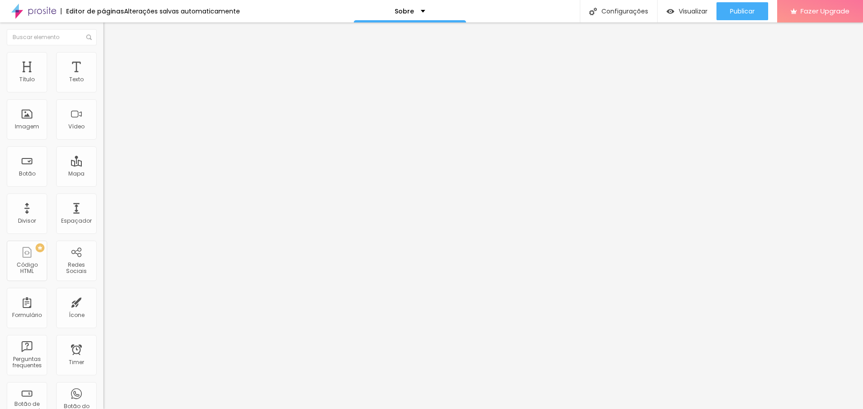
type input "60"
type input "58"
type input "57"
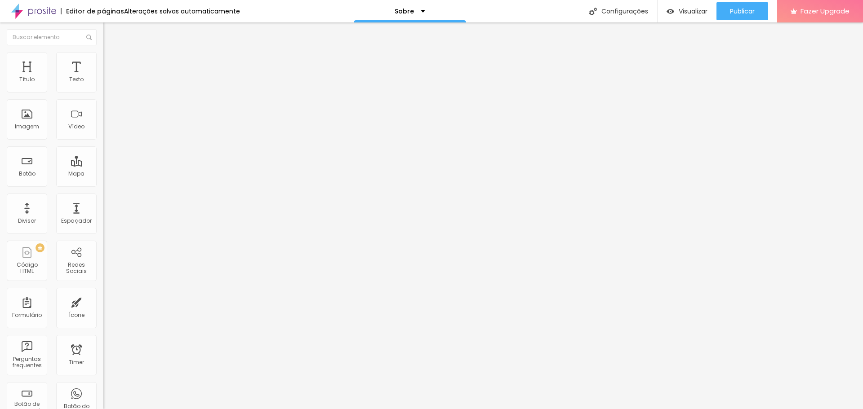
type input "57"
drag, startPoint x: 21, startPoint y: 87, endPoint x: 52, endPoint y: 91, distance: 31.7
type input "57"
click at [103, 174] on input "range" at bounding box center [132, 177] width 58 height 7
type input "98"
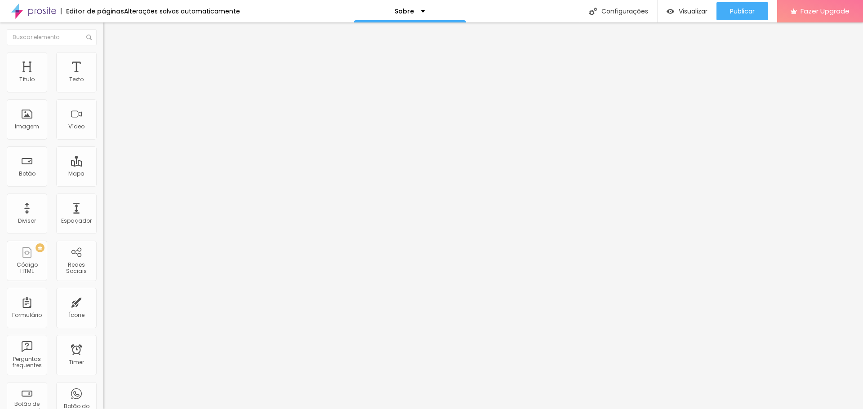
type input "98"
type input "95"
type input "88"
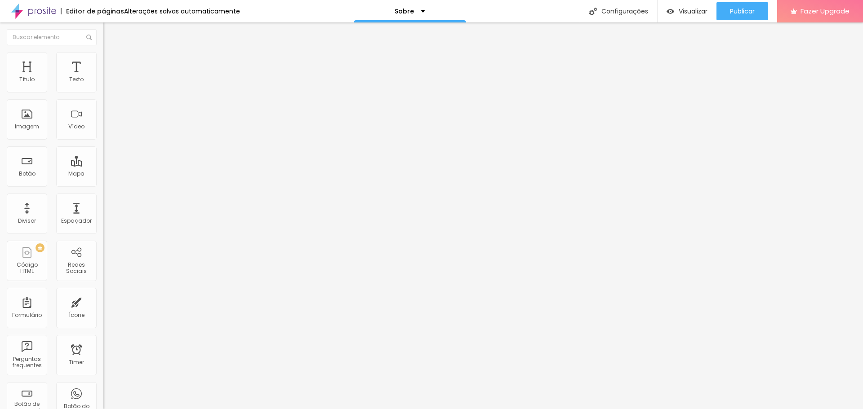
type input "82"
type input "77"
type input "72"
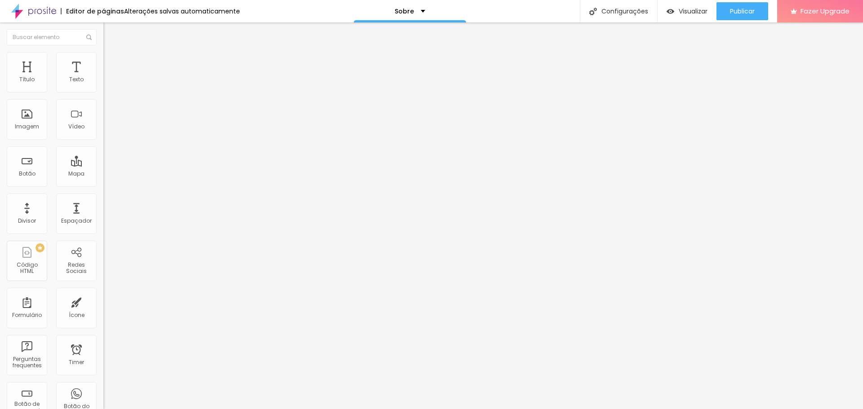
type input "72"
type input "67"
type input "63"
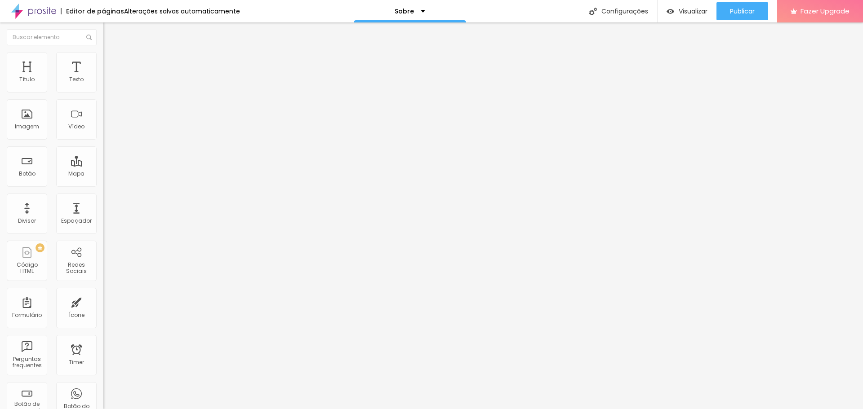
type input "60"
type input "57"
type input "53"
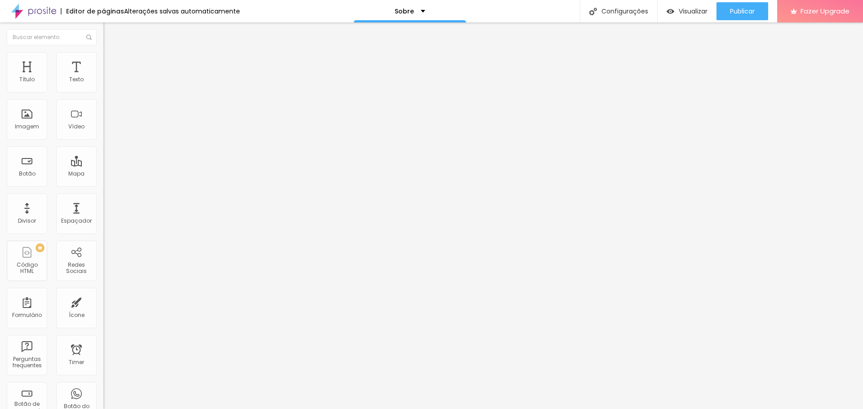
type input "53"
type input "47"
type input "43"
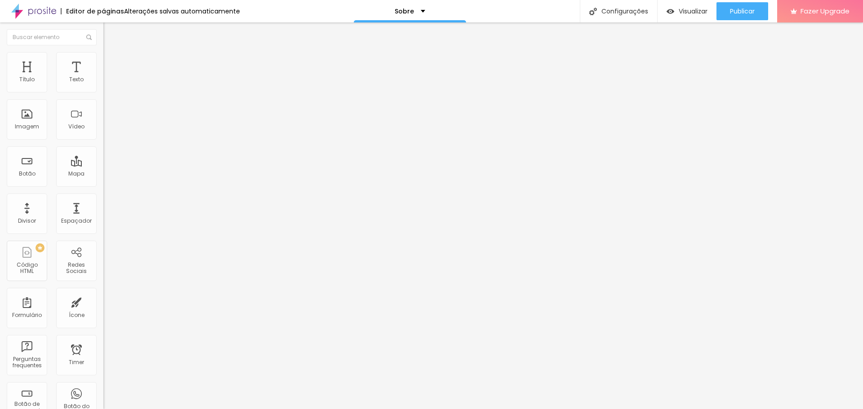
type input "38"
type input "34"
type input "30"
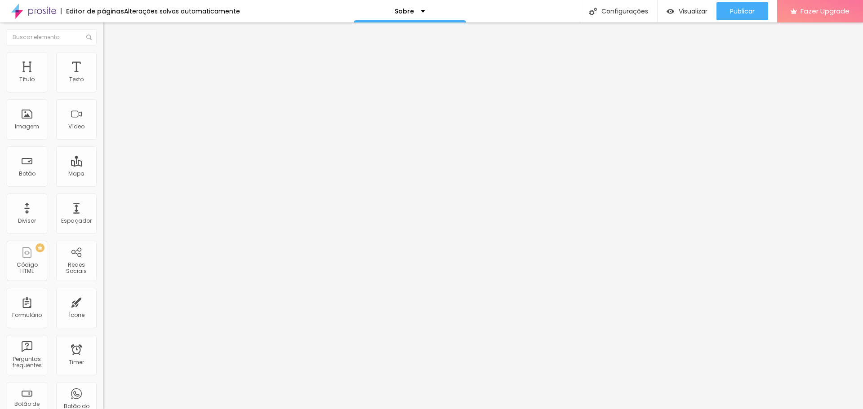
type input "30"
type input "26"
type input "22"
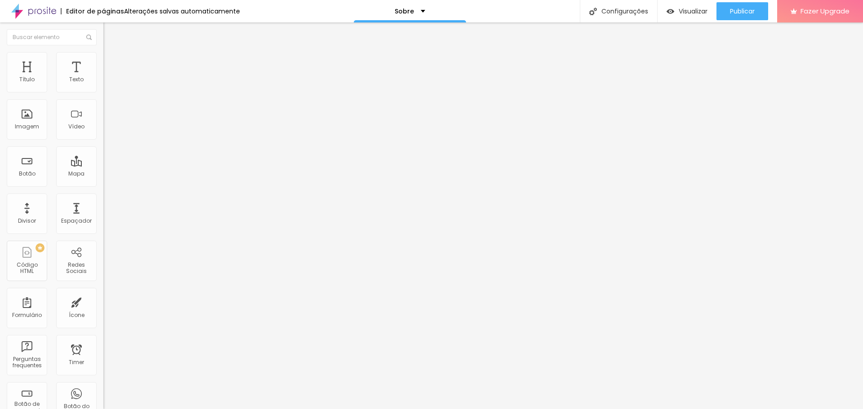
type input "16"
drag, startPoint x: 76, startPoint y: 105, endPoint x: 0, endPoint y: 111, distance: 76.6
click at [103, 302] on input "range" at bounding box center [132, 305] width 58 height 7
drag, startPoint x: 25, startPoint y: 105, endPoint x: 34, endPoint y: 107, distance: 9.1
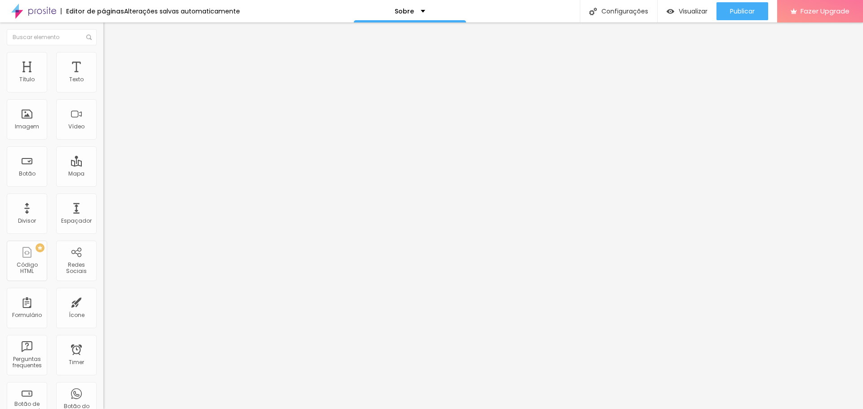
click at [103, 302] on input "range" at bounding box center [132, 305] width 58 height 7
drag, startPoint x: 52, startPoint y: 87, endPoint x: 105, endPoint y: 88, distance: 52.6
click at [105, 174] on input "range" at bounding box center [132, 177] width 58 height 7
drag, startPoint x: 74, startPoint y: 88, endPoint x: 9, endPoint y: 88, distance: 64.7
click at [103, 174] on input "range" at bounding box center [132, 177] width 58 height 7
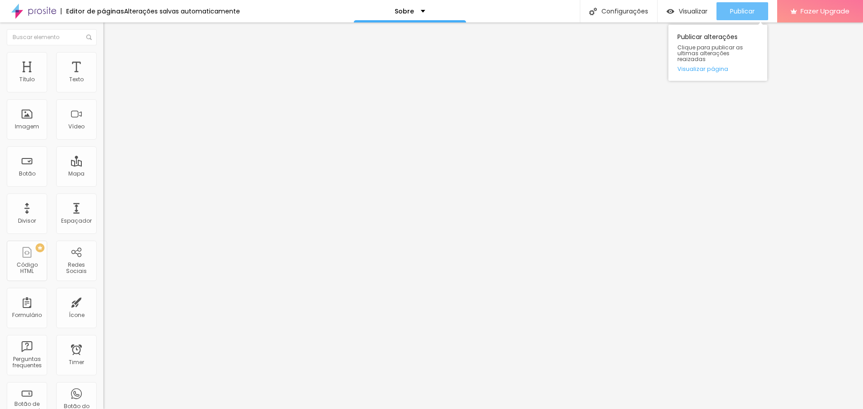
click at [742, 13] on span "Publicar" at bounding box center [742, 11] width 25 height 7
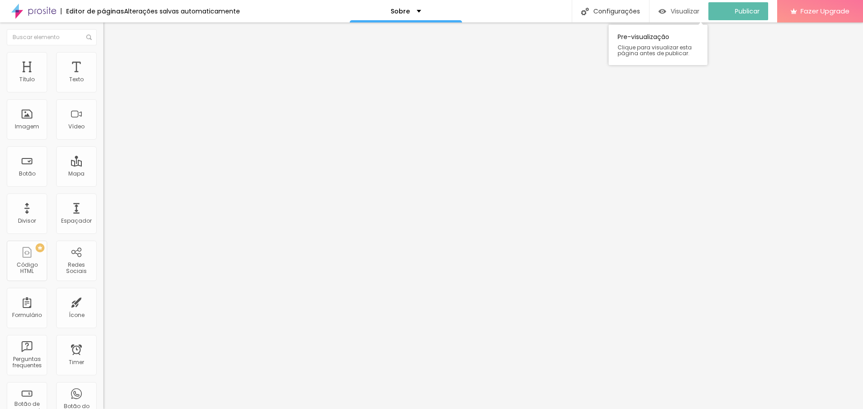
click at [694, 12] on span "Visualizar" at bounding box center [685, 11] width 29 height 7
click at [103, 325] on div "ID Html" at bounding box center [154, 327] width 103 height 5
click at [103, 350] on div "Classes Html" at bounding box center [154, 352] width 103 height 5
click at [103, 82] on span "Encaixotado" at bounding box center [120, 78] width 35 height 8
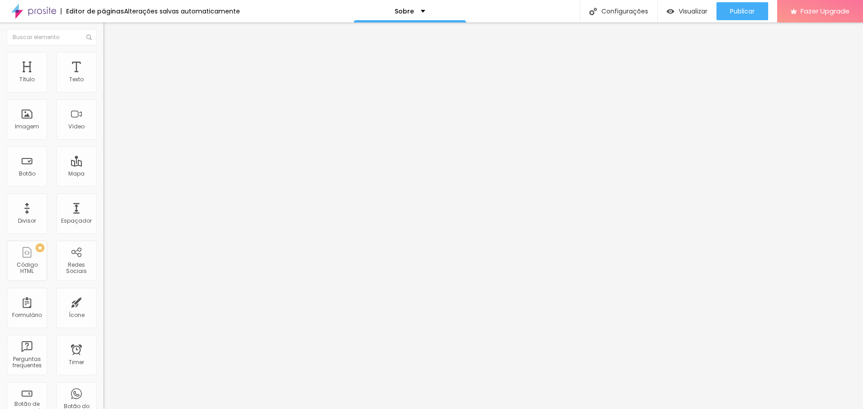
click at [103, 96] on span "Completo" at bounding box center [116, 92] width 27 height 8
click at [103, 82] on span "Completo" at bounding box center [116, 78] width 27 height 8
click at [103, 87] on span "Encaixotado" at bounding box center [120, 84] width 35 height 8
click at [111, 62] on span "Estilo" at bounding box center [118, 58] width 14 height 8
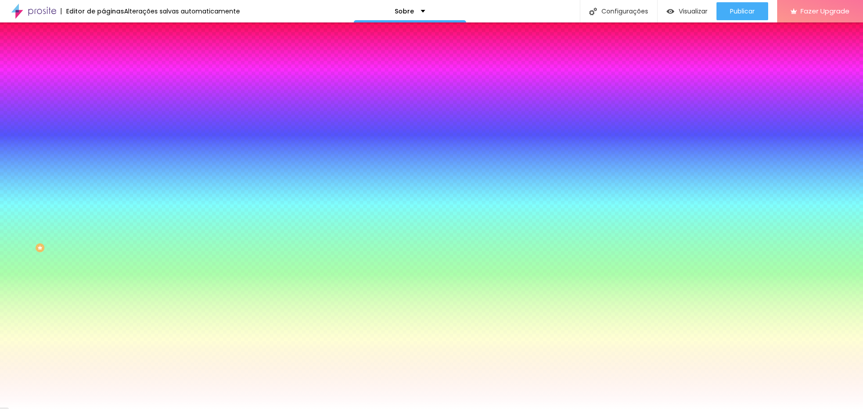
click at [111, 66] on span "Avançado" at bounding box center [126, 67] width 30 height 8
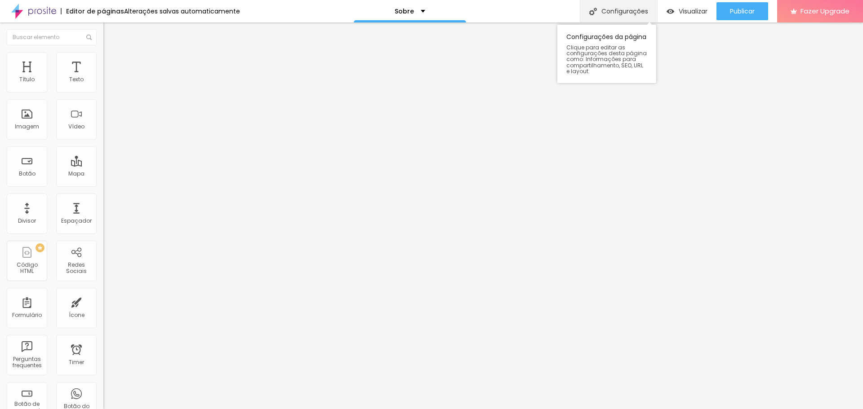
click at [608, 10] on div "Configurações" at bounding box center [618, 11] width 77 height 22
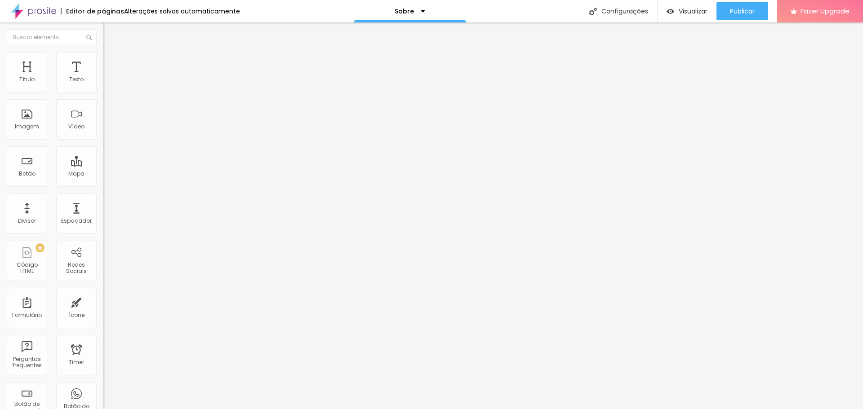
scroll to position [5, 0]
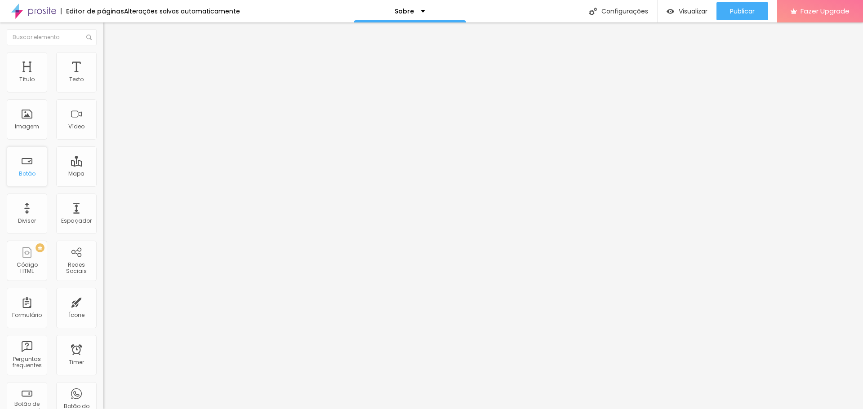
click at [27, 172] on div "Botão" at bounding box center [27, 174] width 17 height 6
click at [26, 161] on div "Botão" at bounding box center [27, 167] width 40 height 40
click at [103, 58] on img at bounding box center [107, 56] width 8 height 8
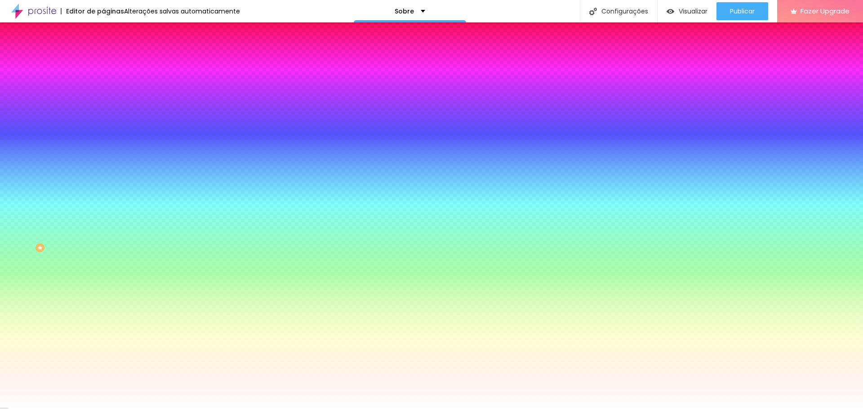
click at [103, 61] on li "Avançado" at bounding box center [154, 65] width 103 height 9
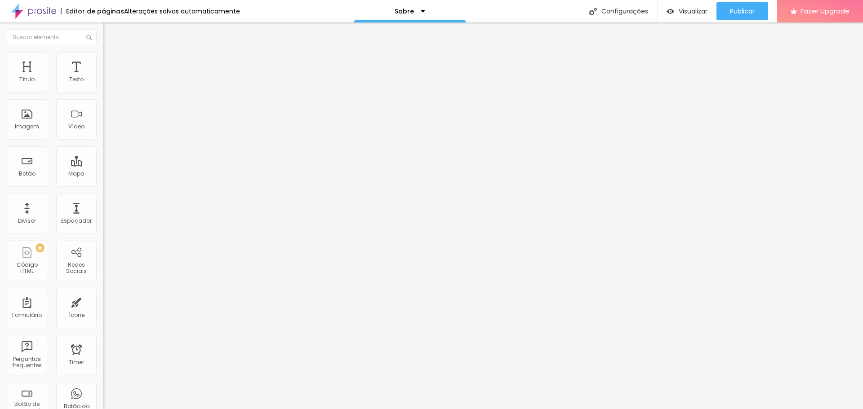
click at [103, 51] on img at bounding box center [107, 47] width 8 height 8
click at [626, 14] on div "Configurações" at bounding box center [618, 11] width 77 height 22
click at [751, 11] on span "Publicar" at bounding box center [742, 11] width 25 height 7
click at [725, 12] on button "Publicar" at bounding box center [742, 11] width 52 height 18
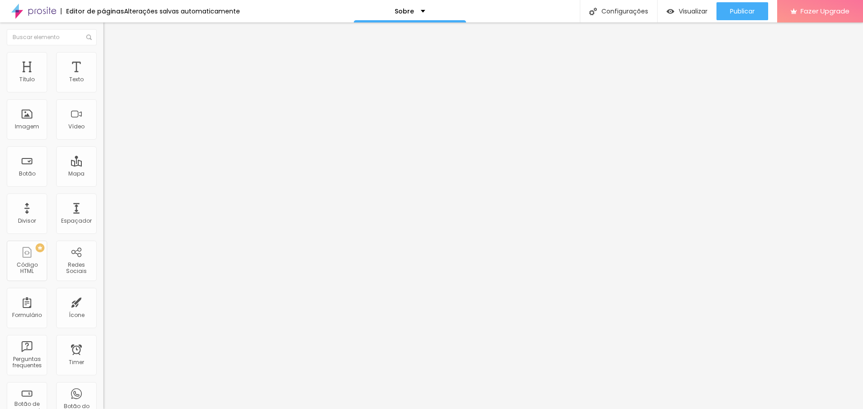
click at [34, 7] on img at bounding box center [33, 11] width 45 height 22
